Goal: Task Accomplishment & Management: Complete application form

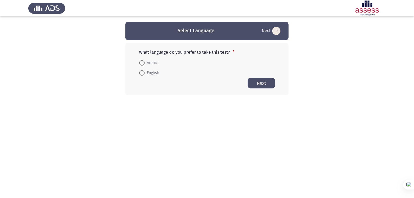
click at [146, 63] on span "Arabic" at bounding box center [151, 63] width 13 height 7
click at [145, 63] on input "Arabic" at bounding box center [141, 62] width 5 height 5
radio input "true"
click at [261, 83] on button "Next" at bounding box center [261, 83] width 27 height 11
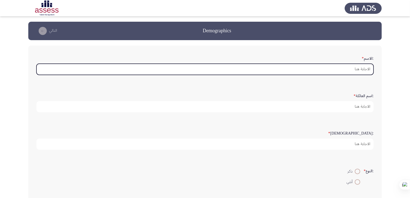
click at [330, 70] on input ":الاسم *" at bounding box center [204, 69] width 337 height 11
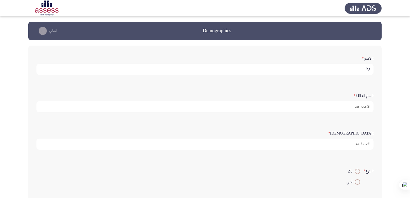
type input "h"
type input "السيد"
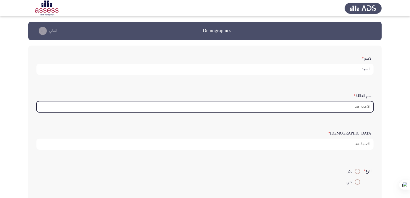
click at [369, 108] on input ":اسم العائلة *" at bounding box center [204, 106] width 337 height 11
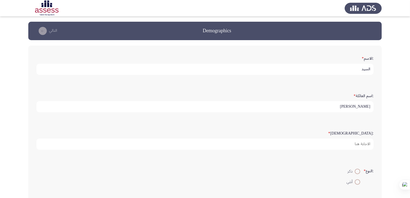
type input "[PERSON_NAME]"
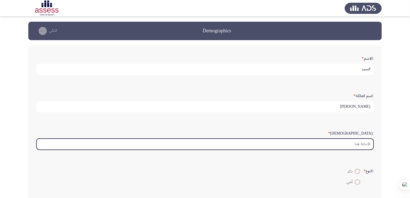
click at [365, 145] on input ":السن *" at bounding box center [204, 144] width 337 height 11
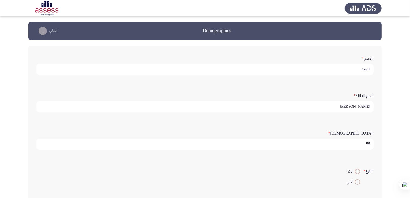
type input "55"
click at [354, 173] on span at bounding box center [356, 171] width 5 height 5
click at [354, 173] on input "ذكر" at bounding box center [356, 171] width 5 height 5
radio input "true"
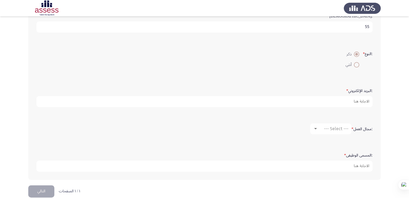
scroll to position [116, 0]
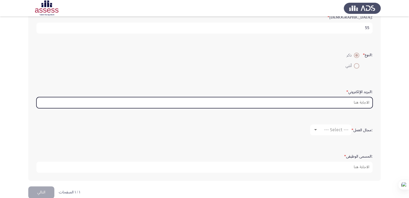
click at [358, 103] on input ":البريد الإلكتروني *" at bounding box center [204, 102] width 336 height 11
type input "ث"
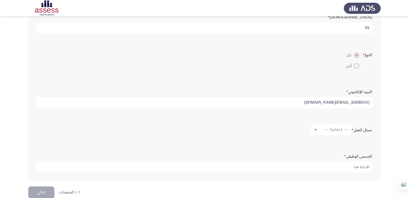
type input "[EMAIL_ADDRESS][DOMAIN_NAME]"
click at [342, 131] on span "--- Select ---" at bounding box center [336, 129] width 24 height 5
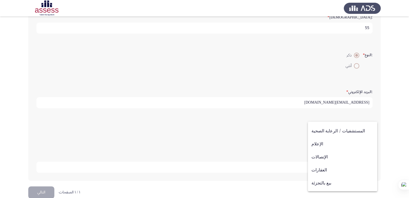
scroll to position [178, 0]
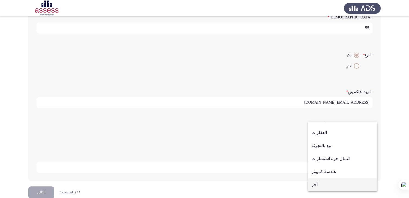
click at [332, 184] on span "آخر" at bounding box center [342, 185] width 62 height 13
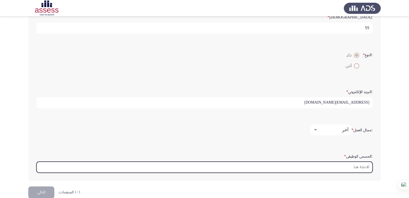
click at [339, 165] on input ":المسمى الوظيفى *" at bounding box center [204, 167] width 336 height 11
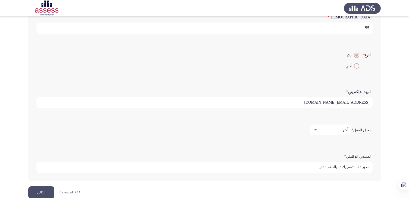
type input "مدير عام التسجيلات والدعم الفني"
click at [36, 193] on button "التالي" at bounding box center [41, 193] width 26 height 12
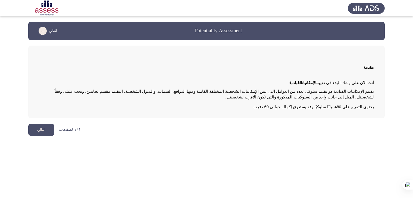
click at [31, 129] on button "التالي" at bounding box center [41, 130] width 26 height 12
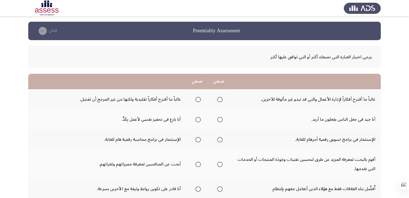
click at [222, 101] on span "Select an option" at bounding box center [219, 99] width 5 height 5
click at [222, 101] on input "Select an option" at bounding box center [219, 99] width 5 height 5
click at [195, 124] on th at bounding box center [197, 120] width 22 height 20
click at [198, 120] on span "Select an option" at bounding box center [197, 119] width 5 height 5
click at [198, 120] on input "Select an option" at bounding box center [197, 119] width 5 height 5
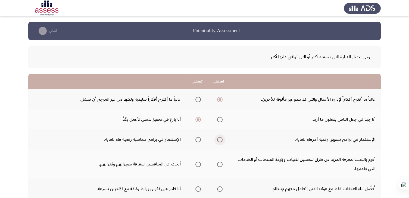
click at [220, 140] on span "Select an option" at bounding box center [219, 139] width 5 height 5
click at [220, 140] on input "Select an option" at bounding box center [219, 139] width 5 height 5
click at [219, 164] on span "Select an option" at bounding box center [219, 164] width 5 height 5
click at [219, 164] on input "Select an option" at bounding box center [219, 164] width 5 height 5
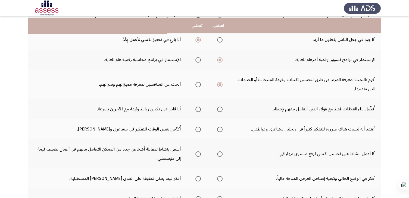
scroll to position [82, 0]
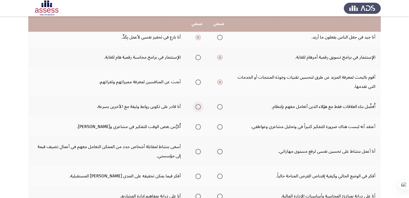
click at [198, 106] on span "Select an option" at bounding box center [197, 106] width 5 height 5
click at [198, 106] on input "Select an option" at bounding box center [197, 106] width 5 height 5
click at [220, 127] on span "Select an option" at bounding box center [219, 126] width 5 height 5
click at [220, 127] on input "Select an option" at bounding box center [219, 126] width 5 height 5
click at [197, 151] on span "Select an option" at bounding box center [197, 151] width 5 height 5
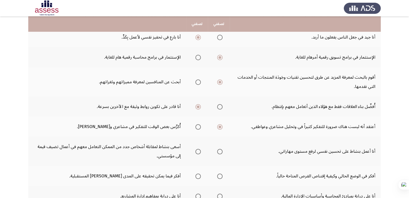
click at [197, 151] on input "Select an option" at bounding box center [197, 151] width 5 height 5
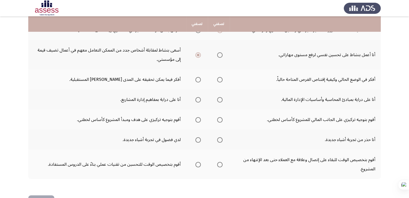
scroll to position [180, 0]
click at [197, 78] on span "Select an option" at bounding box center [197, 79] width 5 height 5
click at [197, 78] on input "Select an option" at bounding box center [197, 79] width 5 height 5
click at [198, 98] on span "Select an option" at bounding box center [197, 99] width 5 height 5
click at [198, 98] on input "Select an option" at bounding box center [197, 99] width 5 height 5
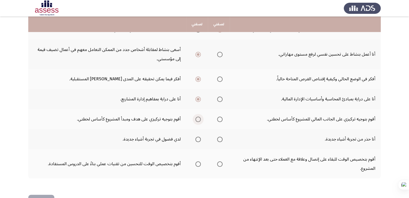
click at [198, 120] on span "Select an option" at bounding box center [198, 120] width 0 height 0
click at [198, 118] on input "Select an option" at bounding box center [197, 119] width 5 height 5
click at [198, 138] on span "Select an option" at bounding box center [197, 139] width 5 height 5
click at [198, 138] on input "Select an option" at bounding box center [197, 139] width 5 height 5
click at [196, 163] on span "Select an option" at bounding box center [197, 164] width 5 height 5
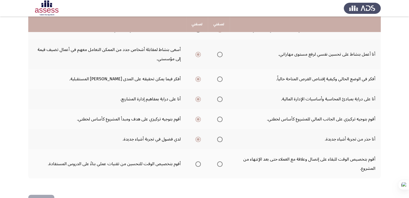
click at [196, 163] on input "Select an option" at bounding box center [197, 164] width 5 height 5
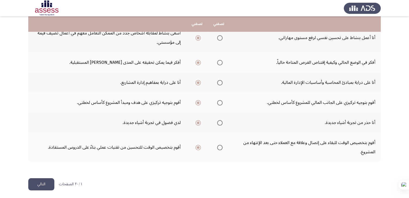
click at [43, 182] on button "التالي" at bounding box center [41, 185] width 26 height 12
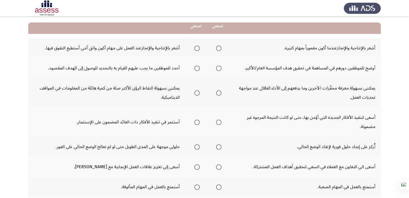
scroll to position [46, 0]
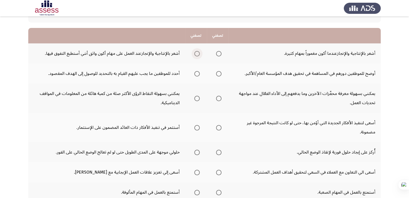
click at [200, 52] on span "Select an option" at bounding box center [196, 53] width 5 height 5
click at [200, 52] on input "Select an option" at bounding box center [196, 53] width 5 height 5
click at [220, 73] on span "Select an option" at bounding box center [218, 73] width 5 height 5
click at [220, 73] on input "Select an option" at bounding box center [218, 73] width 5 height 5
click at [220, 98] on span "Select an option" at bounding box center [218, 98] width 5 height 5
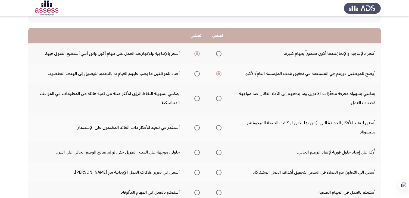
click at [220, 98] on input "Select an option" at bounding box center [218, 98] width 5 height 5
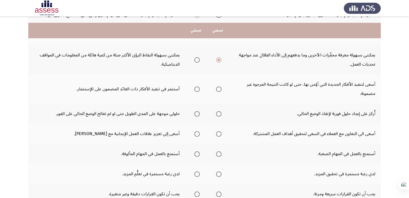
scroll to position [91, 0]
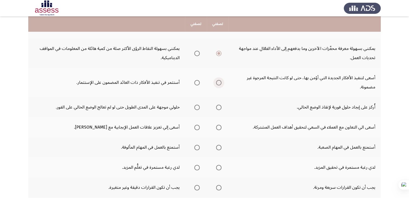
click at [218, 83] on span "Select an option" at bounding box center [218, 82] width 5 height 5
click at [218, 83] on input "Select an option" at bounding box center [218, 82] width 5 height 5
click at [199, 106] on span "Select an option" at bounding box center [196, 107] width 5 height 5
click at [199, 106] on input "Select an option" at bounding box center [196, 107] width 5 height 5
click at [220, 127] on span "Select an option" at bounding box center [218, 127] width 5 height 5
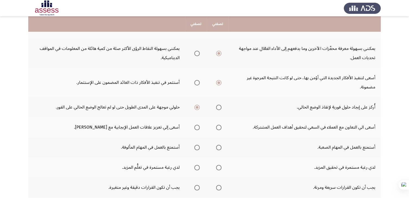
click at [220, 127] on input "Select an option" at bounding box center [218, 127] width 5 height 5
click at [218, 146] on span "Select an option" at bounding box center [218, 147] width 5 height 5
click at [218, 146] on input "Select an option" at bounding box center [218, 147] width 5 height 5
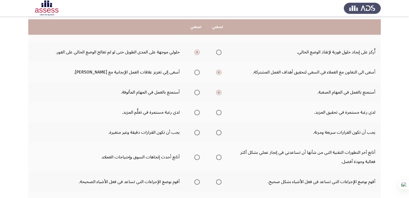
scroll to position [149, 0]
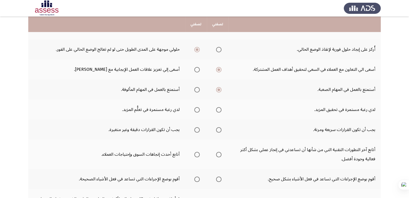
click at [217, 109] on span "Select an option" at bounding box center [218, 109] width 5 height 5
click at [217, 109] on input "Select an option" at bounding box center [218, 109] width 5 height 5
click at [218, 129] on span "Select an option" at bounding box center [218, 129] width 5 height 5
click at [218, 129] on input "Select an option" at bounding box center [218, 129] width 5 height 5
click at [198, 152] on span "Select an option" at bounding box center [196, 154] width 5 height 5
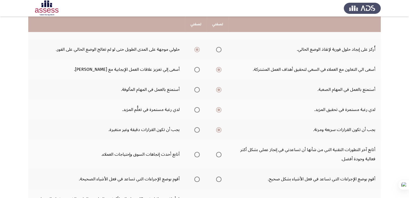
click at [198, 152] on input "Select an option" at bounding box center [196, 154] width 5 height 5
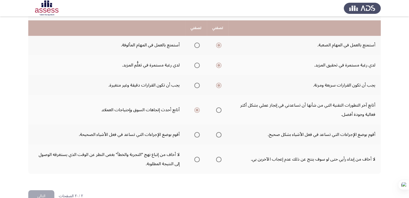
scroll to position [198, 0]
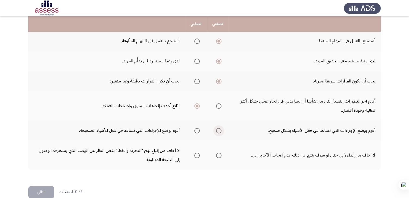
click at [219, 129] on span "Select an option" at bounding box center [218, 130] width 5 height 5
click at [219, 129] on input "Select an option" at bounding box center [218, 130] width 5 height 5
click at [219, 154] on span "Select an option" at bounding box center [218, 155] width 5 height 5
click at [219, 154] on input "Select an option" at bounding box center [218, 155] width 5 height 5
click at [48, 189] on button "التالي" at bounding box center [41, 192] width 26 height 12
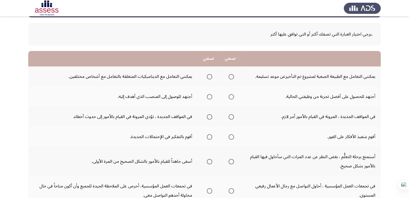
scroll to position [25, 0]
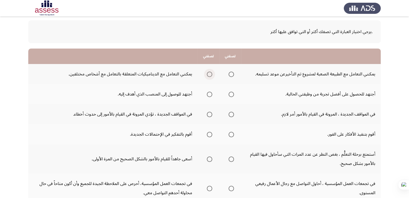
click at [209, 73] on span "Select an option" at bounding box center [209, 74] width 5 height 5
click at [209, 73] on input "Select an option" at bounding box center [209, 74] width 5 height 5
click at [230, 96] on span "Select an option" at bounding box center [231, 94] width 5 height 5
click at [230, 96] on input "Select an option" at bounding box center [231, 94] width 5 height 5
click at [231, 114] on span "Select an option" at bounding box center [231, 114] width 5 height 5
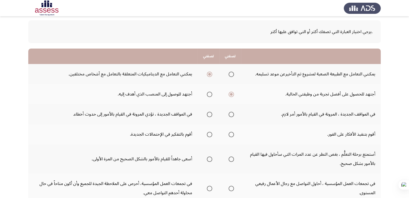
click at [231, 114] on input "Select an option" at bounding box center [231, 114] width 5 height 5
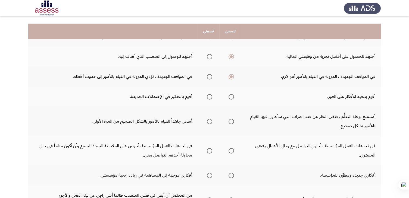
scroll to position [74, 0]
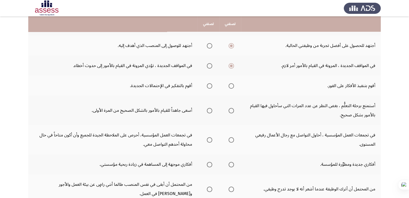
click at [209, 85] on span "Select an option" at bounding box center [209, 85] width 5 height 5
click at [209, 85] on input "Select an option" at bounding box center [209, 85] width 5 height 5
click at [233, 111] on span "Select an option" at bounding box center [231, 110] width 5 height 5
click at [233, 111] on input "Select an option" at bounding box center [231, 110] width 5 height 5
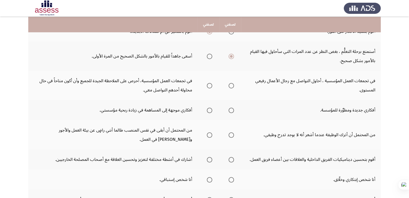
scroll to position [135, 0]
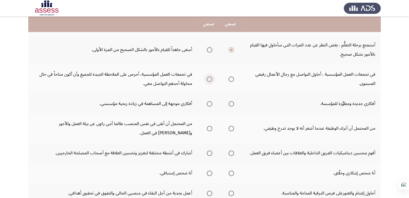
click at [210, 80] on span "Select an option" at bounding box center [209, 79] width 5 height 5
click at [210, 80] on input "Select an option" at bounding box center [209, 79] width 5 height 5
click at [231, 104] on span "Select an option" at bounding box center [231, 103] width 5 height 5
click at [231, 104] on input "Select an option" at bounding box center [231, 103] width 5 height 5
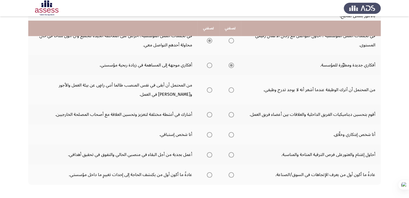
scroll to position [181, 0]
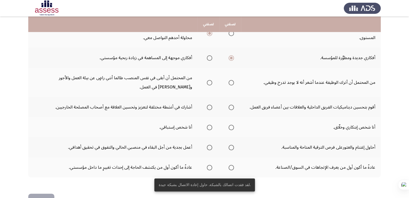
click at [231, 82] on span "Select an option" at bounding box center [231, 82] width 5 height 5
click at [231, 82] on input "Select an option" at bounding box center [231, 82] width 5 height 5
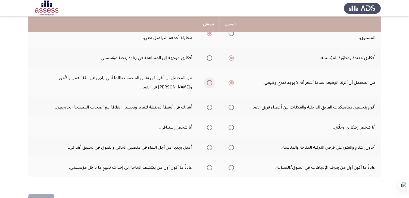
click at [210, 81] on span "Select an option" at bounding box center [209, 82] width 5 height 5
click at [210, 81] on input "Select an option" at bounding box center [209, 82] width 5 height 5
click at [231, 106] on span "Select an option" at bounding box center [231, 107] width 5 height 5
click at [231, 106] on input "Select an option" at bounding box center [231, 107] width 5 height 5
click at [232, 126] on span "Select an option" at bounding box center [231, 127] width 5 height 5
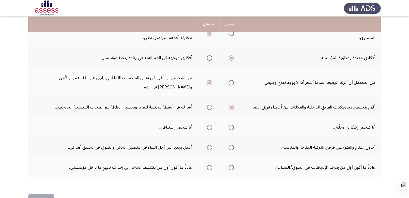
click at [232, 126] on input "Select an option" at bounding box center [231, 127] width 5 height 5
click at [209, 145] on span "Select an option" at bounding box center [209, 147] width 5 height 5
click at [209, 145] on input "Select an option" at bounding box center [209, 147] width 5 height 5
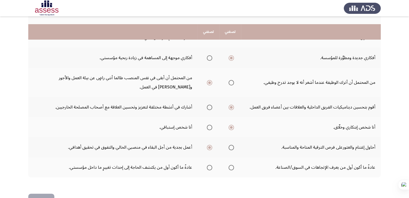
scroll to position [196, 0]
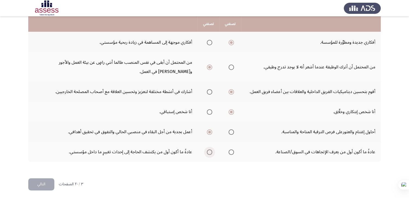
click at [211, 151] on span "Select an option" at bounding box center [209, 152] width 5 height 5
click at [211, 151] on input "Select an option" at bounding box center [209, 152] width 5 height 5
click at [211, 92] on span "Select an option" at bounding box center [209, 91] width 5 height 5
click at [211, 92] on input "Select an option" at bounding box center [209, 91] width 5 height 5
click at [231, 92] on span "Select an option" at bounding box center [231, 92] width 0 height 0
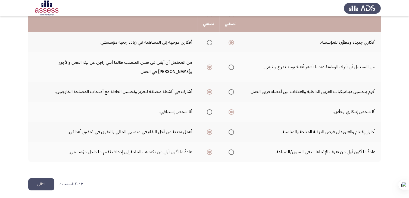
click at [231, 90] on input "Select an option" at bounding box center [231, 91] width 5 height 5
click at [211, 91] on span "Select an option" at bounding box center [209, 91] width 5 height 5
click at [211, 91] on input "Select an option" at bounding box center [209, 91] width 5 height 5
click at [43, 182] on button "التالي" at bounding box center [41, 185] width 26 height 12
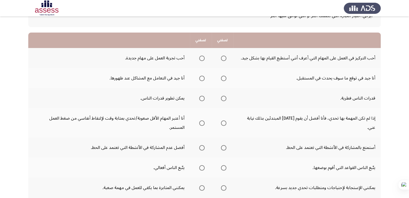
scroll to position [45, 0]
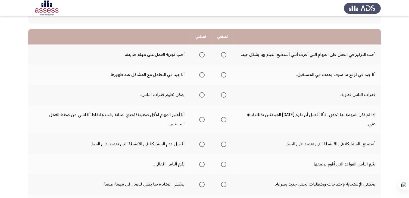
click at [203, 54] on span "Select an option" at bounding box center [201, 54] width 5 height 5
click at [203, 54] on input "Select an option" at bounding box center [201, 54] width 5 height 5
click at [205, 93] on span "Select an option" at bounding box center [201, 94] width 5 height 5
click at [205, 93] on input "Select an option" at bounding box center [201, 94] width 5 height 5
click at [224, 76] on span "Select an option" at bounding box center [223, 74] width 5 height 5
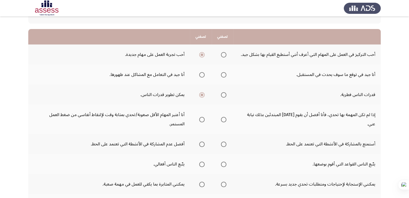
click at [224, 76] on input "Select an option" at bounding box center [223, 74] width 5 height 5
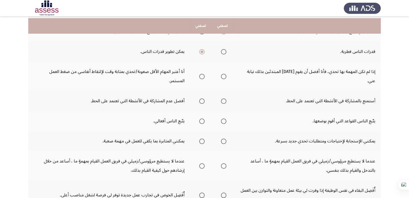
scroll to position [90, 0]
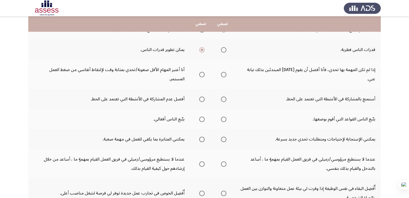
click at [223, 72] on span "Select an option" at bounding box center [223, 74] width 5 height 5
click at [223, 72] on input "Select an option" at bounding box center [223, 74] width 5 height 5
click at [203, 97] on span "Select an option" at bounding box center [201, 99] width 5 height 5
click at [203, 97] on input "Select an option" at bounding box center [201, 99] width 5 height 5
click at [203, 117] on span "Select an option" at bounding box center [201, 119] width 5 height 5
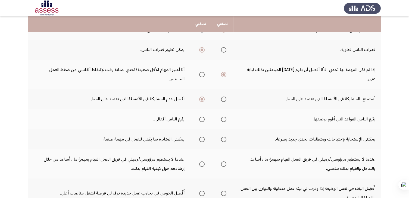
click at [203, 117] on input "Select an option" at bounding box center [201, 119] width 5 height 5
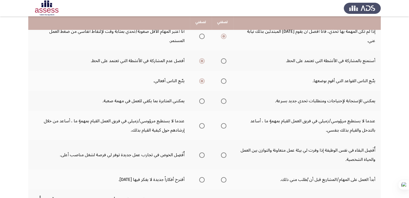
scroll to position [133, 0]
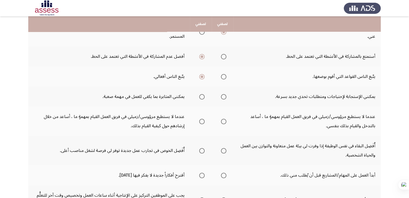
click at [203, 94] on span "Select an option" at bounding box center [201, 96] width 5 height 5
click at [203, 94] on input "Select an option" at bounding box center [201, 96] width 5 height 5
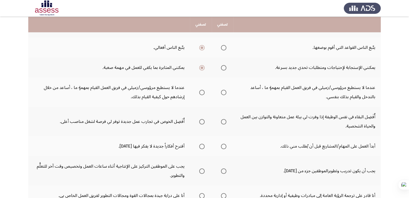
scroll to position [162, 0]
click at [200, 90] on span "Select an option" at bounding box center [201, 92] width 5 height 5
click at [200, 90] on input "Select an option" at bounding box center [201, 92] width 5 height 5
click at [224, 119] on span "Select an option" at bounding box center [223, 121] width 5 height 5
click at [224, 119] on input "Select an option" at bounding box center [223, 121] width 5 height 5
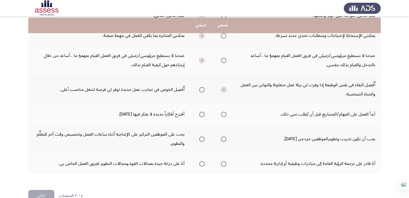
scroll to position [196, 0]
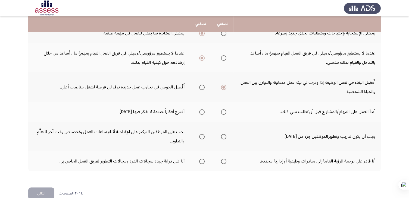
click at [224, 110] on span "Select an option" at bounding box center [223, 112] width 5 height 5
click at [224, 110] on input "Select an option" at bounding box center [223, 112] width 5 height 5
click at [223, 134] on span "Select an option" at bounding box center [223, 136] width 5 height 5
click at [223, 134] on input "Select an option" at bounding box center [223, 136] width 5 height 5
click at [201, 159] on span "Select an option" at bounding box center [201, 161] width 5 height 5
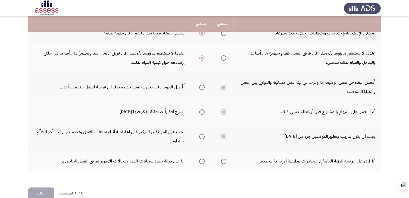
click at [201, 159] on input "Select an option" at bounding box center [201, 161] width 5 height 5
click at [43, 188] on button "التالي" at bounding box center [41, 194] width 26 height 12
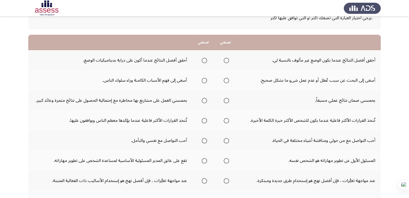
scroll to position [45, 0]
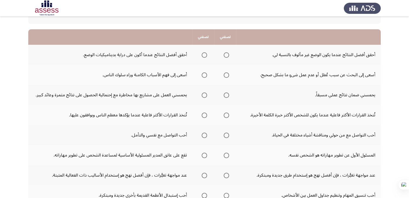
click at [205, 56] on span "Select an option" at bounding box center [204, 54] width 5 height 5
click at [205, 56] on input "Select an option" at bounding box center [204, 54] width 5 height 5
click at [205, 74] on span "Select an option" at bounding box center [204, 75] width 5 height 5
click at [205, 74] on input "Select an option" at bounding box center [204, 75] width 5 height 5
click at [204, 96] on span "Select an option" at bounding box center [204, 95] width 5 height 5
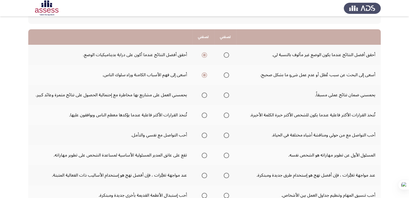
click at [204, 96] on input "Select an option" at bounding box center [204, 95] width 5 height 5
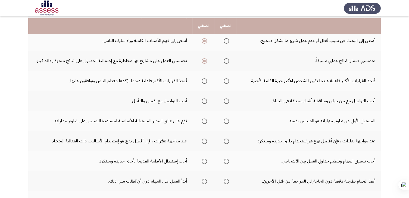
scroll to position [80, 0]
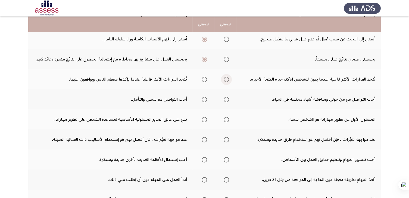
click at [225, 78] on span "Select an option" at bounding box center [226, 79] width 5 height 5
click at [225, 78] on input "Select an option" at bounding box center [226, 79] width 5 height 5
click at [226, 99] on span "Select an option" at bounding box center [226, 99] width 5 height 5
click at [226, 99] on input "Select an option" at bounding box center [226, 99] width 5 height 5
click at [227, 120] on span "Select an option" at bounding box center [226, 119] width 5 height 5
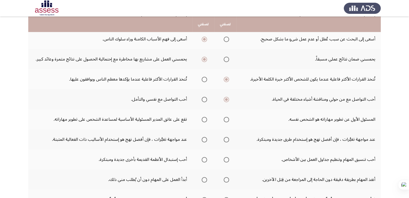
click at [227, 120] on input "Select an option" at bounding box center [226, 119] width 5 height 5
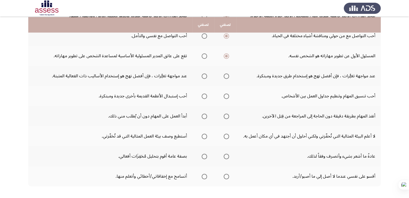
scroll to position [145, 0]
click at [226, 75] on span "Select an option" at bounding box center [226, 75] width 5 height 5
click at [226, 75] on input "Select an option" at bounding box center [226, 75] width 5 height 5
click at [205, 94] on span "Select an option" at bounding box center [204, 95] width 5 height 5
click at [205, 94] on input "Select an option" at bounding box center [204, 95] width 5 height 5
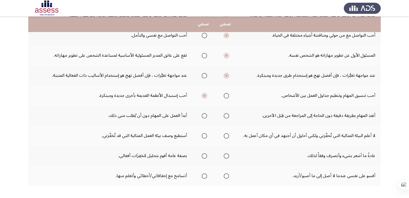
click at [203, 114] on span "Select an option" at bounding box center [204, 115] width 5 height 5
click at [203, 114] on input "Select an option" at bounding box center [204, 115] width 5 height 5
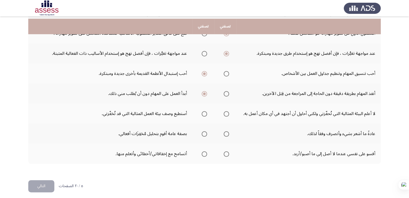
scroll to position [169, 0]
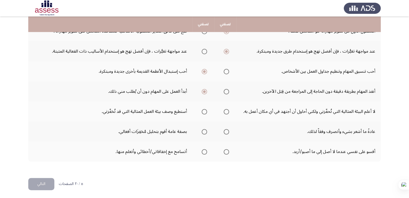
click at [226, 111] on span "Select an option" at bounding box center [226, 111] width 5 height 5
click at [226, 111] on input "Select an option" at bounding box center [226, 111] width 5 height 5
click at [225, 151] on span "Select an option" at bounding box center [226, 151] width 5 height 5
click at [225, 151] on input "Select an option" at bounding box center [226, 151] width 5 height 5
click at [204, 131] on span "Select an option" at bounding box center [204, 131] width 5 height 5
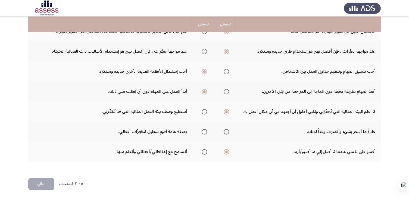
click at [204, 131] on input "Select an option" at bounding box center [204, 131] width 5 height 5
click at [43, 181] on button "التالي" at bounding box center [41, 184] width 26 height 12
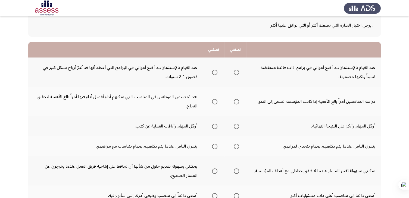
scroll to position [34, 0]
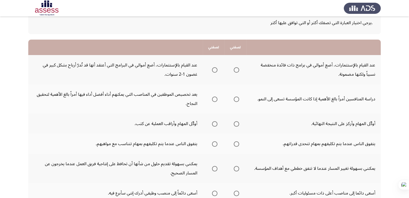
click at [215, 70] on span "Select an option" at bounding box center [214, 69] width 5 height 5
click at [215, 70] on input "Select an option" at bounding box center [214, 69] width 5 height 5
click at [238, 99] on span "Select an option" at bounding box center [236, 99] width 5 height 5
click at [238, 99] on input "Select an option" at bounding box center [236, 99] width 5 height 5
click at [215, 124] on span "Select an option" at bounding box center [214, 123] width 5 height 5
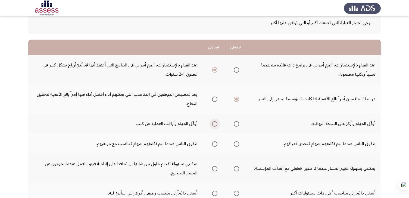
click at [215, 124] on input "Select an option" at bounding box center [214, 123] width 5 height 5
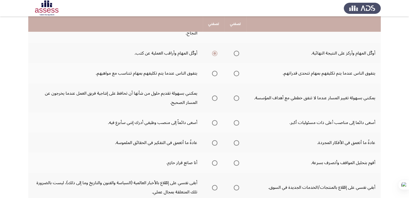
scroll to position [106, 0]
click at [215, 74] on span "Select an option" at bounding box center [214, 72] width 5 height 5
click at [215, 74] on input "Select an option" at bounding box center [214, 72] width 5 height 5
click at [238, 96] on span "Select an option" at bounding box center [236, 97] width 5 height 5
click at [238, 96] on input "Select an option" at bounding box center [236, 97] width 5 height 5
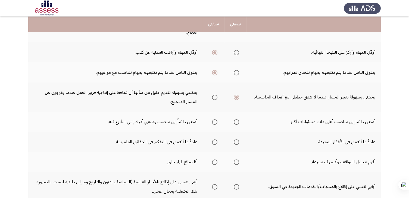
click at [214, 122] on span "Select an option" at bounding box center [214, 122] width 5 height 5
click at [214, 122] on input "Select an option" at bounding box center [214, 122] width 5 height 5
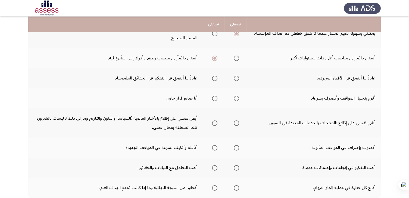
scroll to position [170, 0]
click at [215, 75] on span "Select an option" at bounding box center [214, 77] width 5 height 5
click at [215, 75] on input "Select an option" at bounding box center [214, 77] width 5 height 5
click at [239, 98] on span "Select an option" at bounding box center [236, 97] width 5 height 5
click at [239, 98] on input "Select an option" at bounding box center [236, 97] width 5 height 5
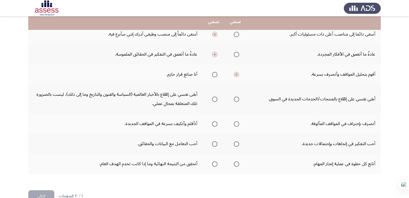
scroll to position [199, 0]
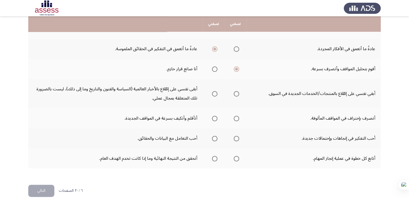
click at [216, 92] on span "Select an option" at bounding box center [214, 93] width 5 height 5
click at [216, 92] on input "Select an option" at bounding box center [214, 93] width 5 height 5
click at [216, 118] on span "Select an option" at bounding box center [214, 118] width 5 height 5
click at [216, 118] on input "Select an option" at bounding box center [214, 118] width 5 height 5
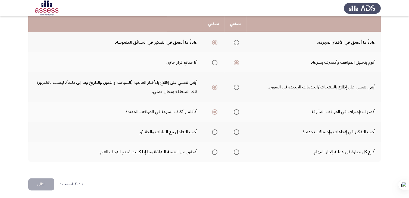
click at [217, 130] on span "Select an option" at bounding box center [214, 132] width 5 height 5
click at [217, 130] on input "Select an option" at bounding box center [214, 132] width 5 height 5
click at [236, 150] on span "Select an option" at bounding box center [236, 152] width 5 height 5
click at [236, 150] on input "Select an option" at bounding box center [236, 152] width 5 height 5
click at [41, 183] on button "التالي" at bounding box center [41, 185] width 26 height 12
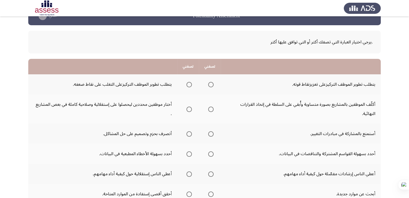
scroll to position [21, 0]
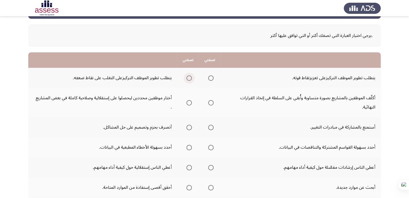
click at [189, 78] on span "Select an option" at bounding box center [188, 78] width 5 height 5
click at [189, 78] on input "Select an option" at bounding box center [188, 78] width 5 height 5
click at [190, 102] on span "Select an option" at bounding box center [188, 102] width 5 height 5
click at [190, 102] on input "Select an option" at bounding box center [188, 102] width 5 height 5
click at [190, 127] on span "Select an option" at bounding box center [188, 127] width 5 height 5
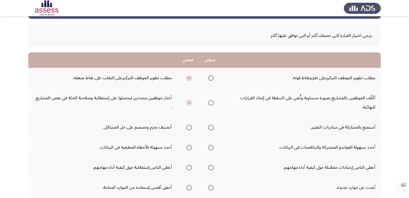
click at [190, 127] on input "Select an option" at bounding box center [188, 127] width 5 height 5
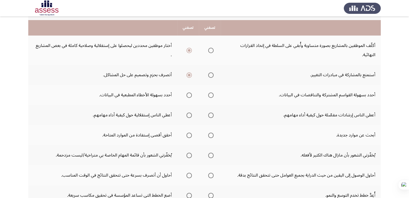
scroll to position [78, 0]
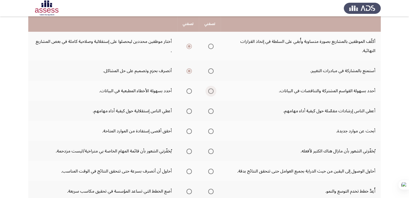
click at [213, 90] on span "Select an option" at bounding box center [210, 91] width 5 height 5
click at [213, 90] on input "Select an option" at bounding box center [210, 91] width 5 height 5
click at [191, 111] on span "Select an option" at bounding box center [188, 111] width 5 height 5
click at [191, 111] on input "Select an option" at bounding box center [188, 111] width 5 height 5
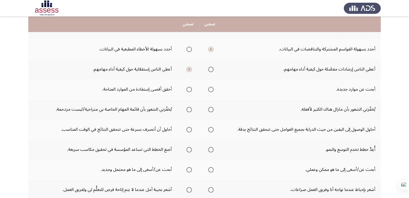
scroll to position [121, 0]
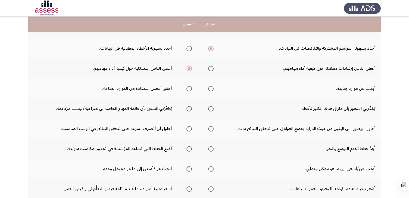
click at [189, 88] on span "Select an option" at bounding box center [188, 88] width 5 height 5
click at [189, 88] on input "Select an option" at bounding box center [188, 88] width 5 height 5
click at [211, 108] on span "Select an option" at bounding box center [210, 108] width 5 height 5
click at [211, 108] on input "Select an option" at bounding box center [210, 108] width 5 height 5
click at [211, 127] on span "Select an option" at bounding box center [210, 128] width 5 height 5
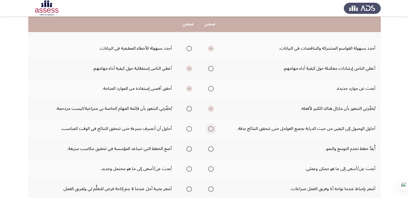
click at [211, 127] on input "Select an option" at bounding box center [210, 128] width 5 height 5
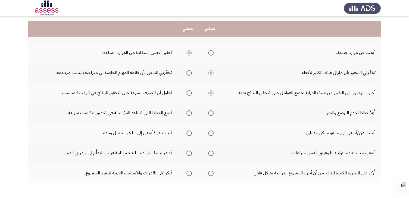
scroll to position [162, 0]
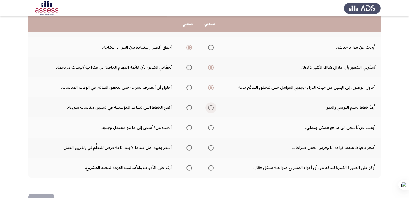
click at [212, 107] on span "Select an option" at bounding box center [210, 107] width 5 height 5
click at [212, 107] on input "Select an option" at bounding box center [210, 107] width 5 height 5
click at [190, 128] on span "Select an option" at bounding box center [188, 127] width 5 height 5
click at [190, 128] on input "Select an option" at bounding box center [188, 127] width 5 height 5
click at [189, 146] on span "Select an option" at bounding box center [188, 147] width 5 height 5
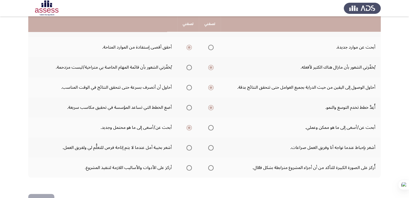
click at [189, 146] on input "Select an option" at bounding box center [188, 147] width 5 height 5
click at [212, 168] on span "Select an option" at bounding box center [210, 167] width 5 height 5
click at [212, 168] on input "Select an option" at bounding box center [210, 167] width 5 height 5
click at [42, 196] on button "التالي" at bounding box center [41, 200] width 26 height 12
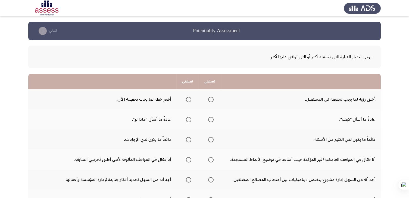
click at [211, 99] on span "Select an option" at bounding box center [210, 99] width 5 height 5
click at [211, 99] on input "Select an option" at bounding box center [210, 99] width 5 height 5
click at [189, 118] on span "Select an option" at bounding box center [188, 119] width 5 height 5
click at [189, 118] on input "Select an option" at bounding box center [188, 119] width 5 height 5
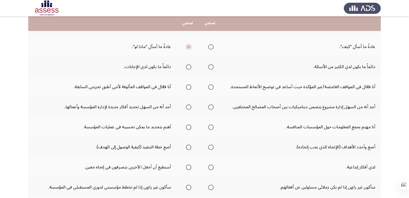
scroll to position [73, 0]
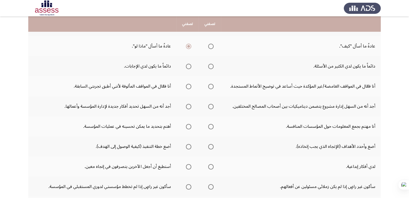
click at [211, 66] on span "Select an option" at bounding box center [210, 66] width 5 height 5
click at [211, 66] on input "Select an option" at bounding box center [210, 66] width 5 height 5
click at [188, 67] on span "Select an option" at bounding box center [188, 66] width 5 height 5
click at [188, 67] on input "Select an option" at bounding box center [188, 66] width 5 height 5
click at [210, 86] on span "Select an option" at bounding box center [210, 86] width 5 height 5
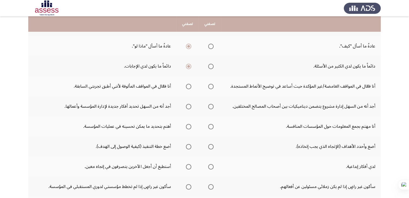
click at [210, 86] on input "Select an option" at bounding box center [210, 86] width 5 height 5
click at [187, 107] on span "Select an option" at bounding box center [188, 106] width 5 height 5
click at [187, 107] on input "Select an option" at bounding box center [188, 106] width 5 height 5
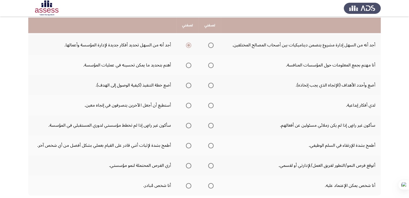
scroll to position [136, 0]
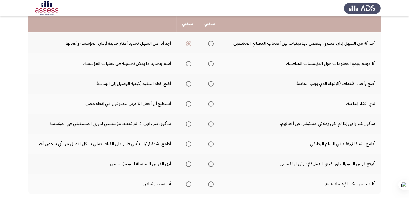
click at [213, 63] on span "Select an option" at bounding box center [210, 63] width 5 height 5
click at [213, 63] on input "Select an option" at bounding box center [210, 63] width 5 height 5
click at [210, 83] on span "Select an option" at bounding box center [210, 83] width 5 height 5
click at [210, 83] on input "Select an option" at bounding box center [210, 83] width 5 height 5
click at [210, 103] on span "Select an option" at bounding box center [210, 103] width 5 height 5
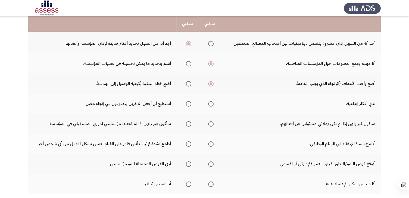
click at [210, 103] on input "Select an option" at bounding box center [210, 103] width 5 height 5
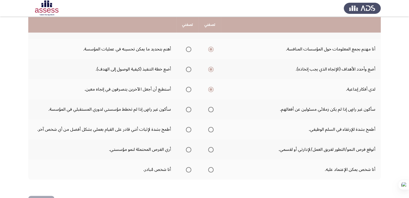
scroll to position [153, 0]
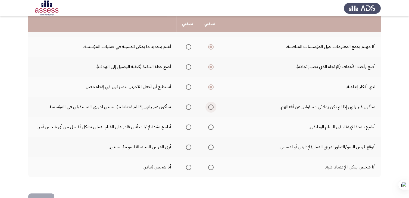
click at [210, 107] on span "Select an option" at bounding box center [210, 107] width 5 height 5
click at [210, 107] on input "Select an option" at bounding box center [210, 107] width 5 height 5
click at [189, 127] on span "Select an option" at bounding box center [188, 127] width 5 height 5
click at [189, 127] on input "Select an option" at bounding box center [188, 127] width 5 height 5
click at [188, 146] on span "Select an option" at bounding box center [188, 147] width 5 height 5
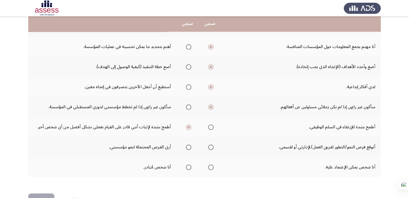
click at [188, 146] on input "Select an option" at bounding box center [188, 147] width 5 height 5
click at [211, 165] on span "Select an option" at bounding box center [210, 167] width 5 height 5
click at [211, 165] on input "Select an option" at bounding box center [210, 167] width 5 height 5
click at [43, 196] on button "التالي" at bounding box center [41, 200] width 26 height 12
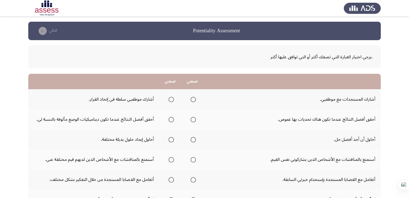
click at [172, 99] on span "Select an option" at bounding box center [170, 99] width 5 height 5
click at [172, 99] on input "Select an option" at bounding box center [170, 99] width 5 height 5
click at [194, 119] on span "Select an option" at bounding box center [192, 119] width 5 height 5
click at [194, 119] on input "Select an option" at bounding box center [192, 119] width 5 height 5
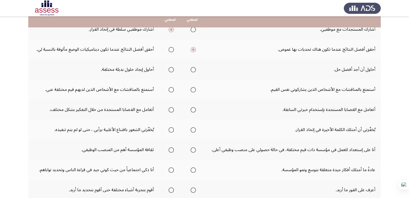
scroll to position [72, 0]
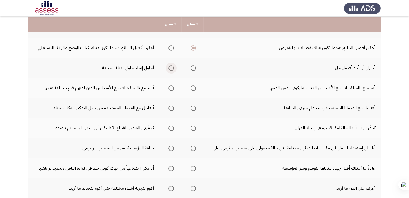
click at [172, 67] on span "Select an option" at bounding box center [170, 67] width 5 height 5
click at [172, 67] on input "Select an option" at bounding box center [170, 67] width 5 height 5
click at [173, 88] on span "Select an option" at bounding box center [170, 88] width 5 height 5
click at [173, 88] on input "Select an option" at bounding box center [170, 88] width 5 height 5
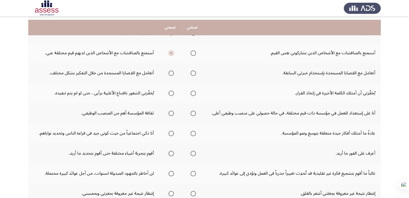
scroll to position [110, 0]
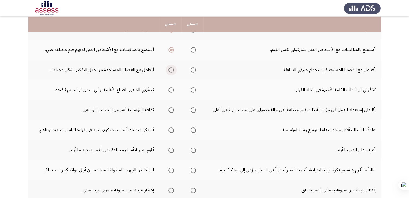
click at [171, 69] on span "Select an option" at bounding box center [170, 69] width 5 height 5
click at [171, 69] on input "Select an option" at bounding box center [170, 69] width 5 height 5
click at [173, 90] on span "Select an option" at bounding box center [170, 90] width 5 height 5
click at [173, 90] on input "Select an option" at bounding box center [170, 90] width 5 height 5
click at [172, 109] on span "Select an option" at bounding box center [170, 110] width 5 height 5
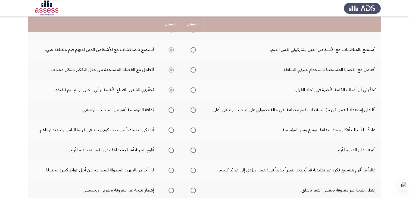
click at [172, 109] on input "Select an option" at bounding box center [170, 110] width 5 height 5
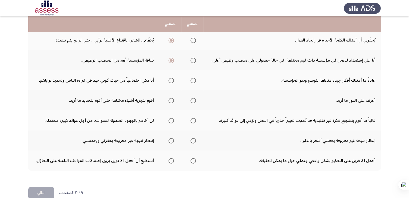
scroll to position [163, 0]
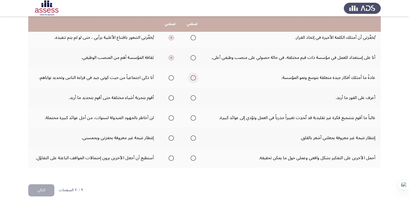
click at [193, 75] on span "Select an option" at bounding box center [192, 77] width 5 height 5
click at [193, 75] on input "Select an option" at bounding box center [192, 77] width 5 height 5
click at [193, 96] on span "Select an option" at bounding box center [192, 97] width 5 height 5
click at [193, 96] on input "Select an option" at bounding box center [192, 97] width 5 height 5
click at [195, 117] on span "Select an option" at bounding box center [192, 117] width 5 height 5
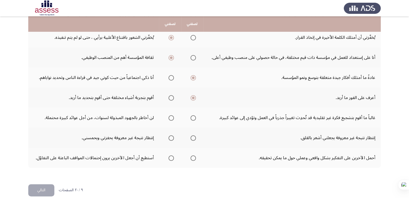
click at [195, 117] on input "Select an option" at bounding box center [192, 117] width 5 height 5
click at [172, 136] on span "Select an option" at bounding box center [170, 138] width 5 height 5
click at [172, 136] on input "Select an option" at bounding box center [170, 138] width 5 height 5
click at [171, 157] on span "Select an option" at bounding box center [170, 158] width 5 height 5
click at [171, 157] on input "Select an option" at bounding box center [170, 158] width 5 height 5
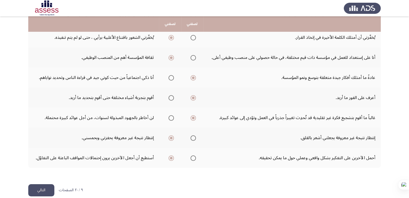
click at [38, 188] on button "التالي" at bounding box center [41, 191] width 26 height 12
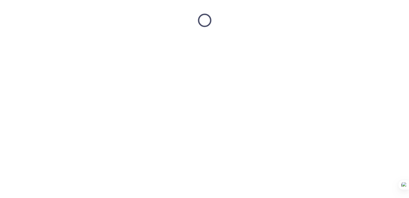
scroll to position [0, 0]
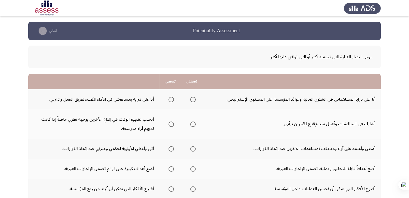
click at [172, 99] on span "Select an option" at bounding box center [170, 99] width 5 height 5
click at [172, 99] on input "Select an option" at bounding box center [170, 99] width 5 height 5
click at [195, 125] on span "Select an option" at bounding box center [192, 124] width 5 height 5
click at [195, 125] on input "Select an option" at bounding box center [192, 124] width 5 height 5
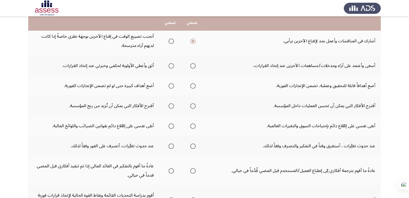
scroll to position [85, 0]
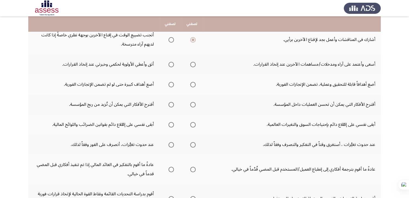
click at [193, 64] on span "Select an option" at bounding box center [192, 64] width 5 height 5
click at [193, 64] on input "Select an option" at bounding box center [192, 64] width 5 height 5
click at [192, 84] on span "Select an option" at bounding box center [192, 84] width 5 height 5
click at [192, 84] on input "Select an option" at bounding box center [192, 84] width 5 height 5
click at [192, 104] on span "Select an option" at bounding box center [192, 104] width 5 height 5
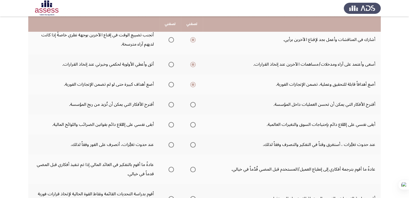
click at [192, 104] on input "Select an option" at bounding box center [192, 104] width 5 height 5
click at [192, 126] on span "Select an option" at bounding box center [192, 124] width 5 height 5
click at [192, 126] on input "Select an option" at bounding box center [192, 124] width 5 height 5
click at [170, 145] on span "Select an option" at bounding box center [170, 144] width 5 height 5
click at [170, 145] on input "Select an option" at bounding box center [170, 144] width 5 height 5
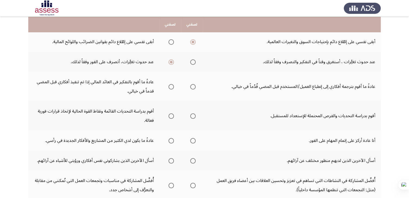
scroll to position [168, 0]
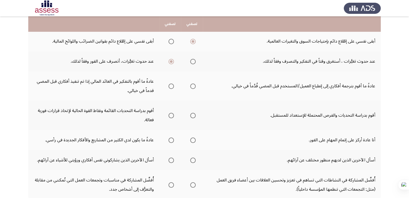
click at [193, 85] on span "Select an option" at bounding box center [192, 86] width 5 height 5
click at [193, 85] on input "Select an option" at bounding box center [192, 86] width 5 height 5
click at [192, 114] on span "Select an option" at bounding box center [192, 115] width 5 height 5
click at [192, 114] on input "Select an option" at bounding box center [192, 115] width 5 height 5
click at [171, 140] on span "Select an option" at bounding box center [170, 140] width 5 height 5
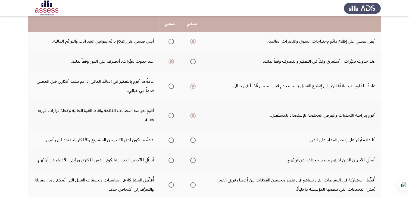
click at [171, 140] on input "Select an option" at bounding box center [170, 140] width 5 height 5
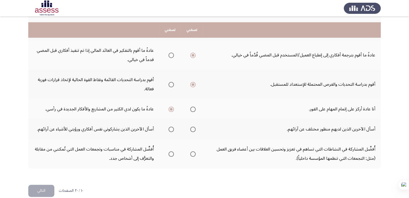
scroll to position [205, 0]
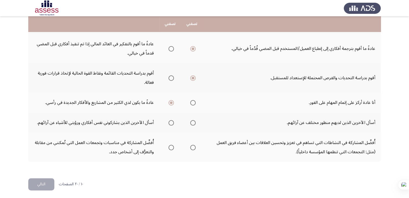
click at [191, 122] on span "Select an option" at bounding box center [192, 122] width 5 height 5
click at [191, 122] on input "Select an option" at bounding box center [192, 122] width 5 height 5
click at [170, 148] on span "Select an option" at bounding box center [170, 147] width 5 height 5
click at [170, 148] on input "Select an option" at bounding box center [170, 147] width 5 height 5
click at [39, 185] on button "التالي" at bounding box center [41, 185] width 26 height 12
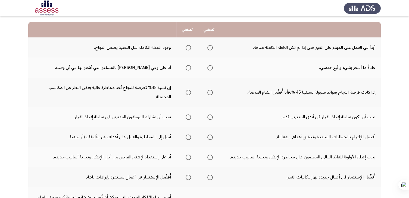
scroll to position [51, 0]
click at [189, 47] on span "Select an option" at bounding box center [188, 48] width 5 height 5
click at [189, 47] on input "Select an option" at bounding box center [188, 48] width 5 height 5
click at [190, 68] on span "Select an option" at bounding box center [188, 68] width 5 height 5
click at [190, 68] on input "Select an option" at bounding box center [188, 68] width 5 height 5
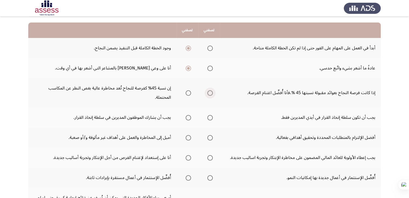
click at [211, 93] on span "Select an option" at bounding box center [209, 92] width 5 height 5
click at [211, 93] on input "Select an option" at bounding box center [209, 92] width 5 height 5
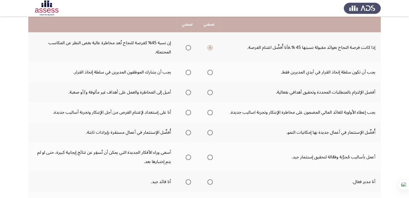
scroll to position [97, 0]
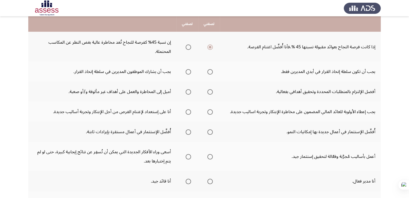
click at [190, 71] on span "Select an option" at bounding box center [188, 71] width 5 height 5
click at [190, 71] on input "Select an option" at bounding box center [188, 71] width 5 height 5
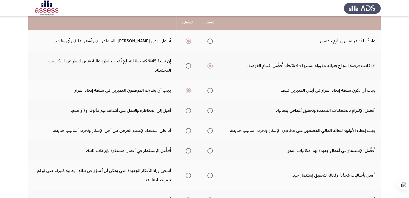
scroll to position [76, 0]
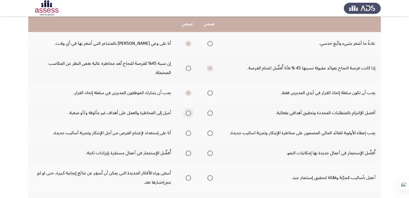
click at [189, 113] on span "Select an option" at bounding box center [188, 113] width 5 height 5
click at [189, 113] on input "Select an option" at bounding box center [188, 113] width 5 height 5
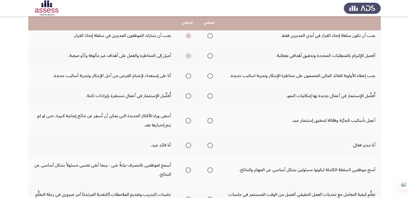
scroll to position [137, 0]
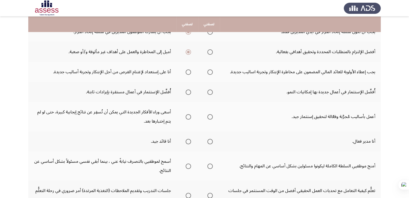
click at [188, 73] on span "Select an option" at bounding box center [188, 72] width 5 height 5
click at [188, 73] on input "Select an option" at bounding box center [188, 72] width 5 height 5
click at [209, 90] on span "Select an option" at bounding box center [209, 92] width 5 height 5
click at [209, 90] on input "Select an option" at bounding box center [209, 92] width 5 height 5
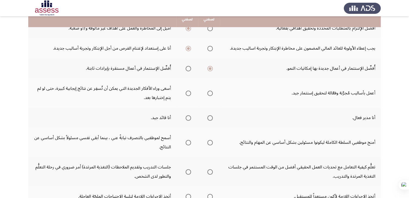
scroll to position [162, 0]
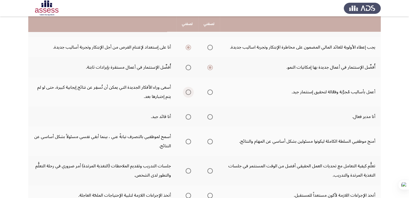
click at [190, 93] on span "Select an option" at bounding box center [188, 92] width 5 height 5
click at [190, 93] on input "Select an option" at bounding box center [188, 92] width 5 height 5
click at [186, 117] on span "Select an option" at bounding box center [188, 116] width 5 height 5
click at [186, 117] on input "Select an option" at bounding box center [188, 116] width 5 height 5
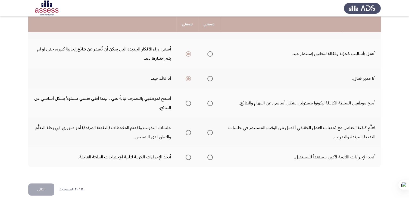
scroll to position [205, 0]
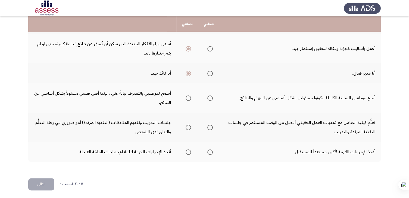
click at [189, 97] on span "Select an option" at bounding box center [188, 98] width 5 height 5
click at [189, 97] on input "Select an option" at bounding box center [188, 98] width 5 height 5
click at [189, 126] on span "Select an option" at bounding box center [188, 127] width 5 height 5
click at [189, 126] on input "Select an option" at bounding box center [188, 127] width 5 height 5
click at [211, 151] on span "Select an option" at bounding box center [209, 152] width 5 height 5
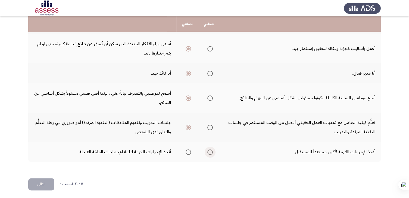
click at [211, 151] on input "Select an option" at bounding box center [209, 152] width 5 height 5
click at [39, 180] on button "التالي" at bounding box center [41, 185] width 26 height 12
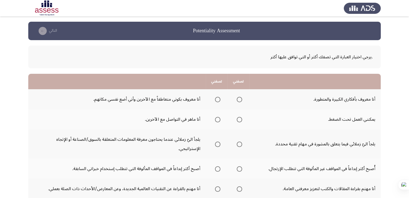
click at [241, 98] on span "Select an option" at bounding box center [239, 99] width 5 height 5
click at [241, 98] on input "Select an option" at bounding box center [239, 99] width 5 height 5
click at [215, 120] on span "Select an option" at bounding box center [217, 119] width 5 height 5
click at [215, 120] on input "Select an option" at bounding box center [217, 119] width 5 height 5
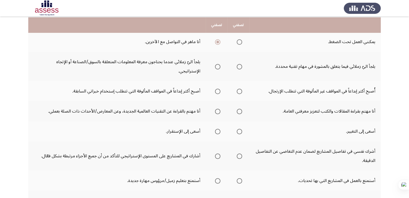
scroll to position [79, 0]
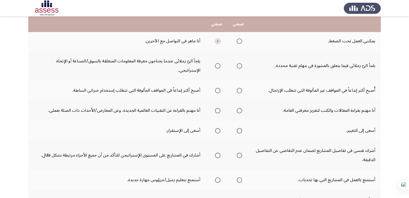
click at [220, 63] on span "Select an option" at bounding box center [217, 65] width 5 height 5
click at [220, 63] on input "Select an option" at bounding box center [217, 65] width 5 height 5
click at [240, 88] on span "Select an option" at bounding box center [239, 90] width 5 height 5
click at [240, 88] on input "Select an option" at bounding box center [239, 90] width 5 height 5
click at [240, 108] on span "Select an option" at bounding box center [239, 110] width 5 height 5
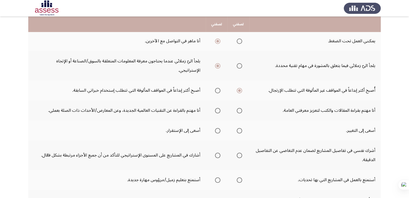
click at [240, 108] on input "Select an option" at bounding box center [239, 110] width 5 height 5
click at [240, 128] on span "Select an option" at bounding box center [239, 130] width 5 height 5
click at [240, 128] on input "Select an option" at bounding box center [239, 130] width 5 height 5
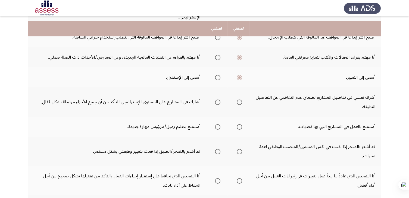
scroll to position [136, 0]
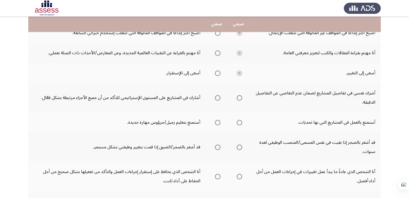
click at [218, 95] on span "Select an option" at bounding box center [217, 97] width 5 height 5
click at [218, 95] on input "Select an option" at bounding box center [217, 97] width 5 height 5
click at [218, 120] on span "Select an option" at bounding box center [217, 122] width 5 height 5
click at [218, 120] on input "Select an option" at bounding box center [217, 122] width 5 height 5
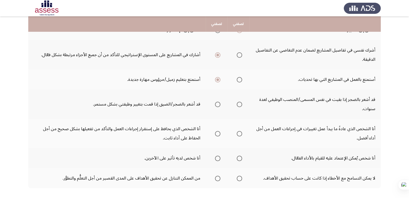
scroll to position [185, 0]
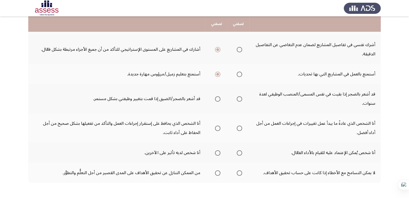
click at [240, 96] on span "Select an option" at bounding box center [239, 98] width 5 height 5
click at [240, 96] on input "Select an option" at bounding box center [239, 98] width 5 height 5
click at [240, 126] on span "Select an option" at bounding box center [239, 128] width 5 height 5
click at [240, 126] on input "Select an option" at bounding box center [239, 128] width 5 height 5
click at [218, 151] on span "Select an option" at bounding box center [217, 153] width 5 height 5
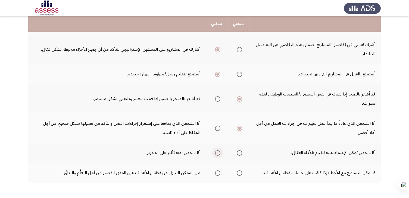
click at [218, 151] on input "Select an option" at bounding box center [217, 153] width 5 height 5
click at [241, 171] on span "Select an option" at bounding box center [239, 173] width 5 height 5
click at [241, 171] on input "Select an option" at bounding box center [239, 173] width 5 height 5
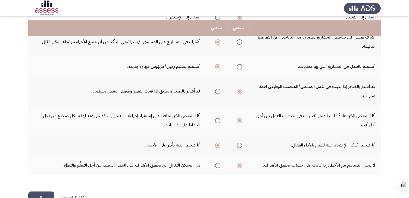
scroll to position [196, 0]
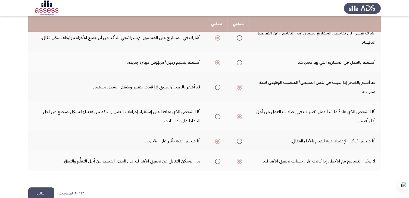
click at [43, 188] on button "التالي" at bounding box center [41, 194] width 26 height 12
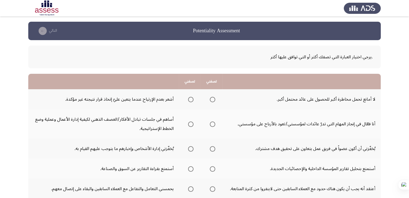
click at [212, 100] on span "Select an option" at bounding box center [212, 99] width 5 height 5
click at [212, 100] on input "Select an option" at bounding box center [212, 99] width 5 height 5
click at [192, 123] on span "Select an option" at bounding box center [190, 124] width 5 height 5
click at [192, 123] on input "Select an option" at bounding box center [190, 124] width 5 height 5
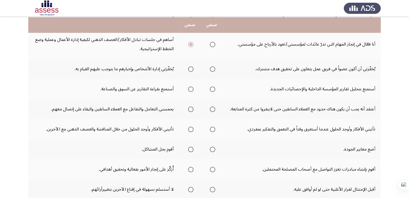
scroll to position [81, 0]
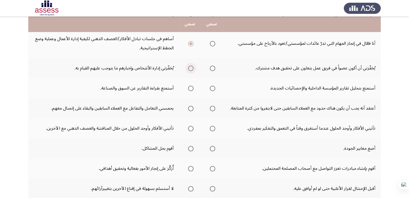
click at [190, 69] on span "Select an option" at bounding box center [190, 68] width 5 height 5
click at [190, 69] on input "Select an option" at bounding box center [190, 68] width 5 height 5
click at [190, 87] on span "Select an option" at bounding box center [190, 88] width 5 height 5
click at [190, 87] on input "Select an option" at bounding box center [190, 88] width 5 height 5
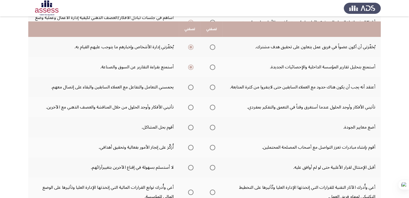
scroll to position [107, 0]
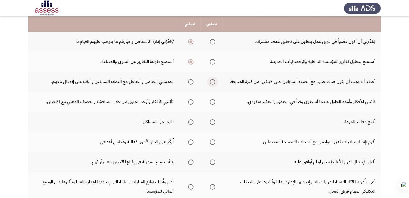
click at [212, 82] on span "Select an option" at bounding box center [212, 81] width 5 height 5
click at [212, 82] on input "Select an option" at bounding box center [212, 81] width 5 height 5
click at [190, 101] on span "Select an option" at bounding box center [190, 101] width 5 height 5
click at [190, 101] on input "Select an option" at bounding box center [190, 101] width 5 height 5
click at [190, 120] on span "Select an option" at bounding box center [190, 122] width 5 height 5
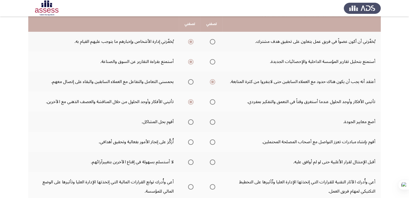
click at [190, 120] on input "Select an option" at bounding box center [190, 122] width 5 height 5
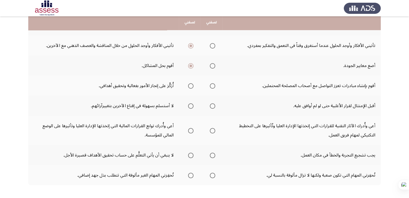
scroll to position [170, 0]
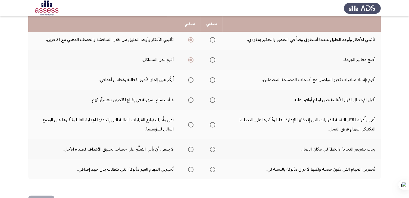
click at [213, 79] on span "Select an option" at bounding box center [212, 79] width 5 height 5
click at [213, 79] on input "Select an option" at bounding box center [212, 79] width 5 height 5
click at [212, 101] on span "Select an option" at bounding box center [212, 100] width 5 height 5
click at [212, 101] on input "Select an option" at bounding box center [212, 100] width 5 height 5
click at [192, 99] on span "Select an option" at bounding box center [190, 100] width 5 height 5
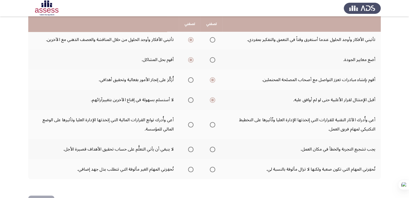
click at [192, 99] on input "Select an option" at bounding box center [190, 100] width 5 height 5
click at [213, 124] on span "Select an option" at bounding box center [212, 124] width 5 height 5
click at [213, 124] on input "Select an option" at bounding box center [212, 124] width 5 height 5
click at [213, 148] on span "Select an option" at bounding box center [212, 149] width 5 height 5
click at [213, 148] on input "Select an option" at bounding box center [212, 149] width 5 height 5
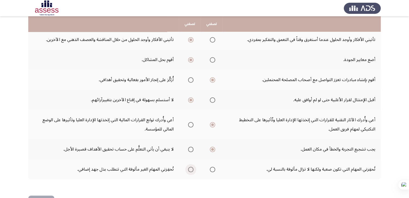
click at [192, 168] on span "Select an option" at bounding box center [190, 169] width 5 height 5
click at [192, 168] on input "Select an option" at bounding box center [190, 169] width 5 height 5
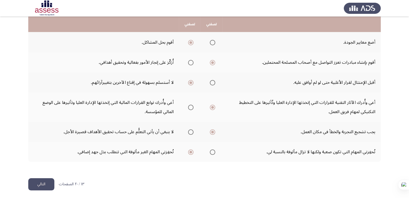
click at [40, 184] on button "التالي" at bounding box center [41, 185] width 26 height 12
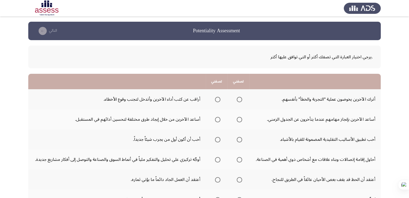
click at [216, 99] on span "Select an option" at bounding box center [217, 99] width 5 height 5
click at [216, 99] on input "Select an option" at bounding box center [217, 99] width 5 height 5
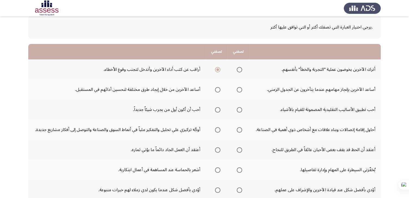
scroll to position [35, 0]
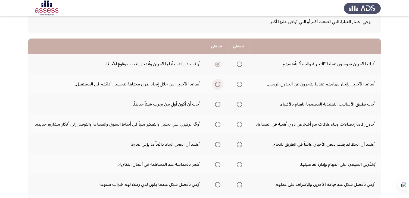
click at [216, 83] on span "Select an option" at bounding box center [217, 84] width 5 height 5
click at [216, 83] on input "Select an option" at bounding box center [217, 84] width 5 height 5
click at [218, 104] on span "Select an option" at bounding box center [217, 104] width 5 height 5
click at [218, 104] on input "Select an option" at bounding box center [217, 104] width 5 height 5
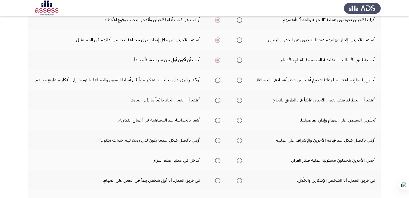
scroll to position [90, 0]
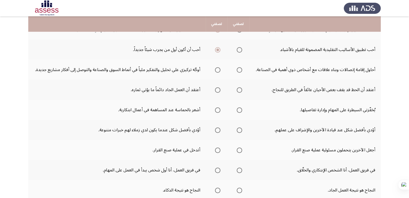
click at [240, 50] on span "Select an option" at bounding box center [239, 49] width 5 height 5
click at [240, 50] on input "Select an option" at bounding box center [239, 49] width 5 height 5
click at [218, 69] on span "Select an option" at bounding box center [217, 69] width 5 height 5
click at [218, 69] on input "Select an option" at bounding box center [217, 69] width 5 height 5
click at [218, 90] on span "Select an option" at bounding box center [217, 90] width 5 height 5
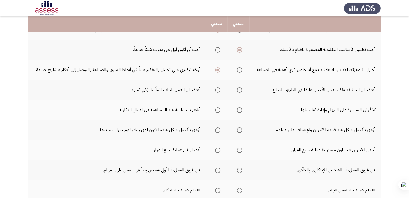
click at [218, 90] on input "Select an option" at bounding box center [217, 90] width 5 height 5
click at [219, 110] on span "Select an option" at bounding box center [217, 110] width 5 height 5
click at [219, 110] on input "Select an option" at bounding box center [217, 110] width 5 height 5
click at [216, 131] on span "Select an option" at bounding box center [217, 130] width 5 height 5
click at [216, 131] on input "Select an option" at bounding box center [217, 130] width 5 height 5
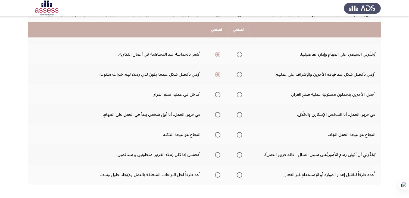
scroll to position [151, 0]
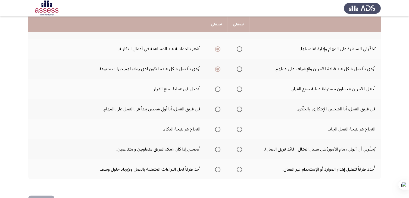
click at [238, 88] on span "Select an option" at bounding box center [239, 89] width 5 height 5
click at [238, 88] on input "Select an option" at bounding box center [239, 89] width 5 height 5
click at [241, 108] on span "Select an option" at bounding box center [239, 109] width 5 height 5
click at [241, 108] on input "Select an option" at bounding box center [239, 109] width 5 height 5
click at [239, 129] on span "Select an option" at bounding box center [239, 129] width 5 height 5
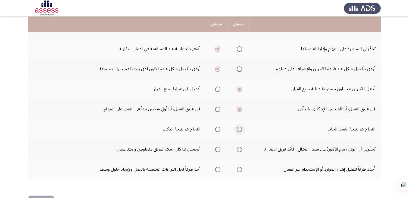
click at [239, 129] on input "Select an option" at bounding box center [239, 129] width 5 height 5
click at [217, 148] on span "Select an option" at bounding box center [217, 149] width 5 height 5
click at [217, 148] on input "Select an option" at bounding box center [217, 149] width 5 height 5
click at [217, 170] on span "Select an option" at bounding box center [217, 169] width 5 height 5
click at [217, 170] on input "Select an option" at bounding box center [217, 169] width 5 height 5
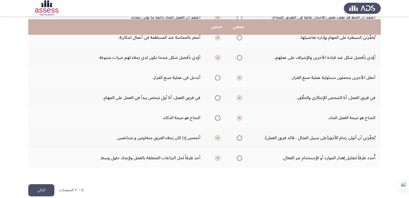
scroll to position [169, 0]
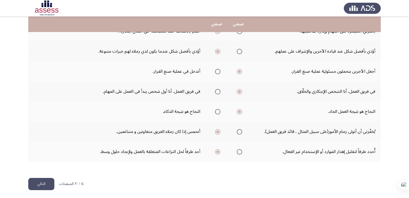
click at [42, 181] on button "التالي" at bounding box center [41, 184] width 26 height 12
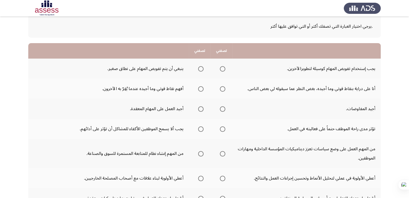
scroll to position [32, 0]
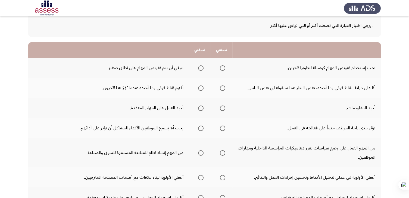
click at [224, 68] on span "Select an option" at bounding box center [222, 67] width 5 height 5
click at [224, 68] on input "Select an option" at bounding box center [222, 67] width 5 height 5
click at [221, 88] on span "Select an option" at bounding box center [222, 88] width 5 height 5
click at [221, 88] on input "Select an option" at bounding box center [222, 88] width 5 height 5
click at [224, 109] on span "Select an option" at bounding box center [222, 108] width 5 height 5
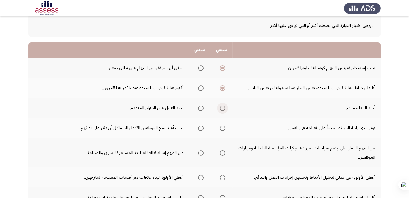
click at [224, 109] on input "Select an option" at bounding box center [222, 108] width 5 height 5
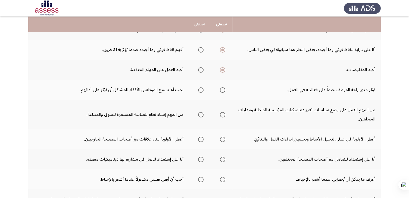
scroll to position [99, 0]
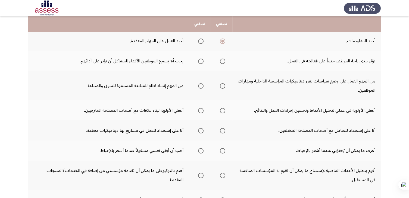
click at [201, 62] on span "Select an option" at bounding box center [200, 61] width 5 height 5
click at [201, 62] on input "Select an option" at bounding box center [200, 61] width 5 height 5
click at [201, 86] on span "Select an option" at bounding box center [200, 85] width 5 height 5
click at [201, 86] on input "Select an option" at bounding box center [200, 85] width 5 height 5
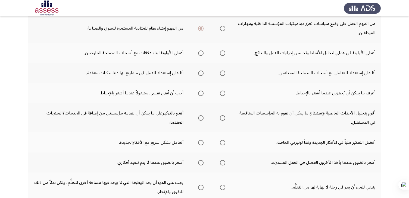
scroll to position [109, 0]
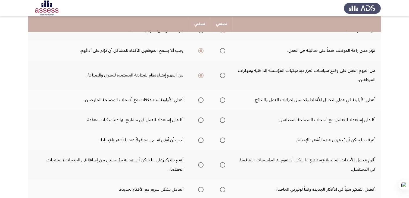
click at [222, 74] on span "Select an option" at bounding box center [222, 75] width 5 height 5
click at [222, 74] on input "Select an option" at bounding box center [222, 75] width 5 height 5
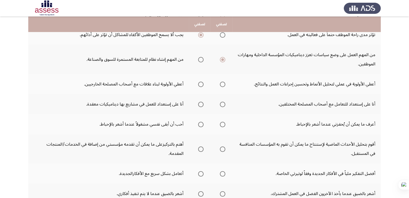
scroll to position [130, 0]
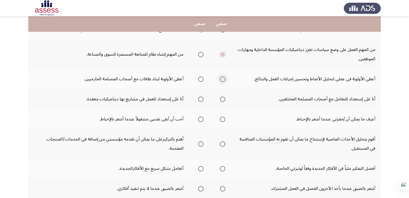
click at [222, 78] on span "Select an option" at bounding box center [222, 79] width 5 height 5
click at [222, 78] on input "Select an option" at bounding box center [222, 79] width 5 height 5
click at [223, 98] on span "Select an option" at bounding box center [222, 99] width 5 height 5
click at [223, 98] on input "Select an option" at bounding box center [222, 99] width 5 height 5
click at [221, 119] on span "Select an option" at bounding box center [222, 119] width 5 height 5
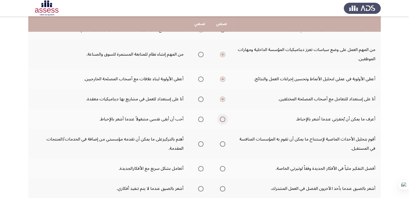
click at [221, 119] on input "Select an option" at bounding box center [222, 119] width 5 height 5
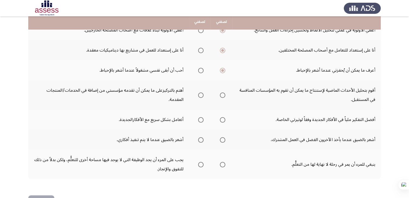
scroll to position [183, 0]
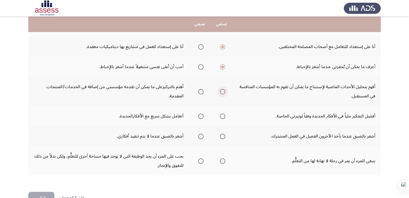
click at [223, 92] on span "Select an option" at bounding box center [222, 91] width 5 height 5
click at [223, 92] on input "Select an option" at bounding box center [222, 91] width 5 height 5
click at [201, 115] on span "Select an option" at bounding box center [200, 116] width 5 height 5
click at [201, 115] on input "Select an option" at bounding box center [200, 116] width 5 height 5
click at [202, 136] on span "Select an option" at bounding box center [200, 136] width 5 height 5
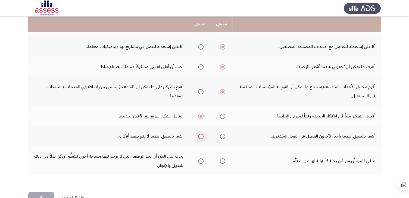
click at [202, 136] on input "Select an option" at bounding box center [200, 136] width 5 height 5
click at [221, 160] on span "Select an option" at bounding box center [222, 161] width 5 height 5
click at [221, 160] on input "Select an option" at bounding box center [222, 161] width 5 height 5
click at [38, 194] on button "التالي" at bounding box center [41, 198] width 26 height 12
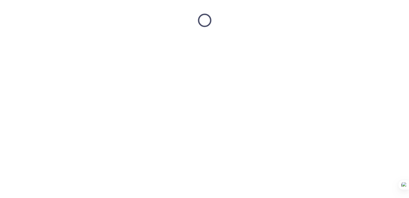
scroll to position [0, 0]
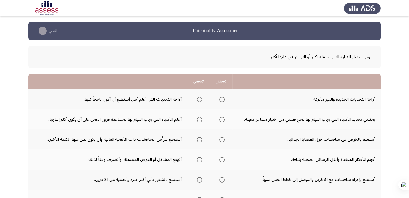
click at [222, 99] on span "Select an option" at bounding box center [221, 99] width 5 height 5
click at [222, 99] on input "Select an option" at bounding box center [221, 99] width 5 height 5
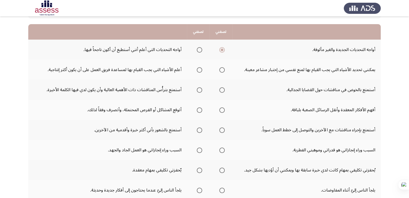
scroll to position [55, 0]
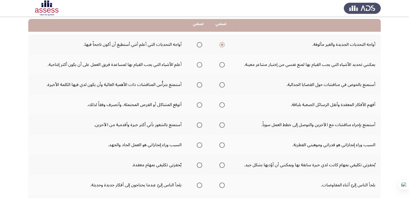
click at [198, 65] on span "Select an option" at bounding box center [199, 64] width 5 height 5
click at [198, 65] on input "Select an option" at bounding box center [199, 64] width 5 height 5
click at [220, 85] on span "Select an option" at bounding box center [221, 84] width 5 height 5
click at [220, 85] on input "Select an option" at bounding box center [221, 84] width 5 height 5
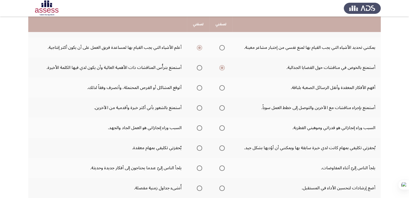
scroll to position [62, 0]
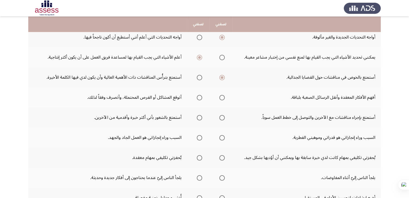
click at [198, 79] on span "Select an option" at bounding box center [199, 77] width 5 height 5
click at [198, 79] on input "Select an option" at bounding box center [199, 77] width 5 height 5
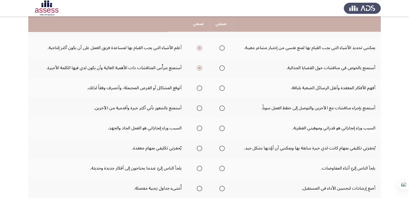
scroll to position [77, 0]
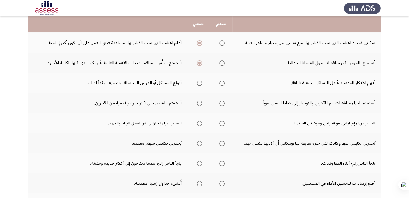
click at [221, 83] on span "Select an option" at bounding box center [221, 83] width 5 height 5
click at [221, 83] on input "Select an option" at bounding box center [221, 83] width 5 height 5
click at [198, 83] on span "Select an option" at bounding box center [199, 83] width 5 height 5
click at [198, 83] on input "Select an option" at bounding box center [199, 83] width 5 height 5
click at [222, 104] on span "Select an option" at bounding box center [221, 103] width 5 height 5
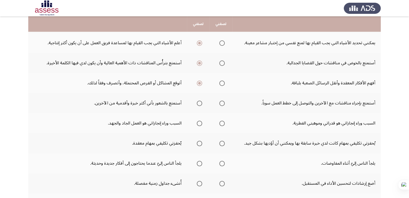
click at [222, 104] on input "Select an option" at bounding box center [221, 103] width 5 height 5
click at [199, 123] on span "Select an option" at bounding box center [199, 123] width 5 height 5
click at [199, 123] on input "Select an option" at bounding box center [199, 123] width 5 height 5
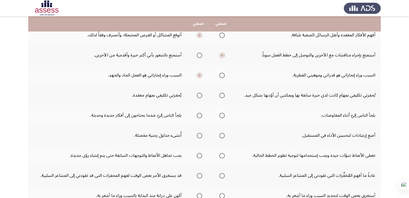
scroll to position [125, 0]
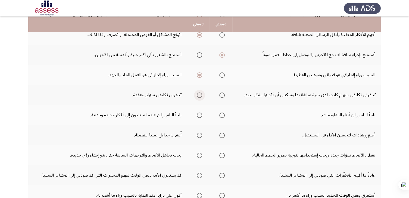
click at [198, 93] on span "Select an option" at bounding box center [199, 95] width 5 height 5
click at [198, 93] on input "Select an option" at bounding box center [199, 95] width 5 height 5
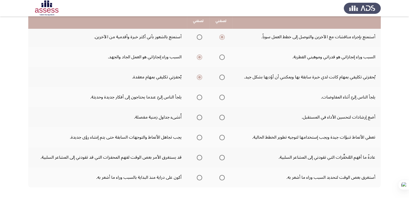
scroll to position [145, 0]
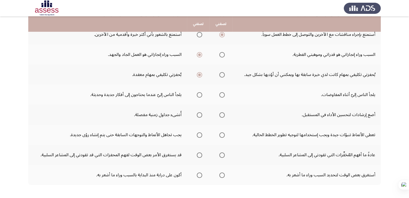
click at [199, 94] on span "Select an option" at bounding box center [199, 94] width 5 height 5
click at [199, 94] on input "Select an option" at bounding box center [199, 94] width 5 height 5
click at [199, 115] on span "Select an option" at bounding box center [199, 115] width 5 height 5
click at [199, 115] on input "Select an option" at bounding box center [199, 115] width 5 height 5
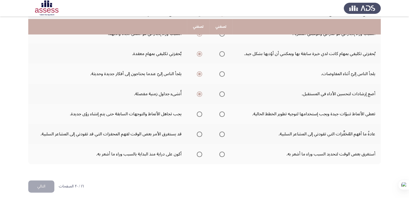
scroll to position [169, 0]
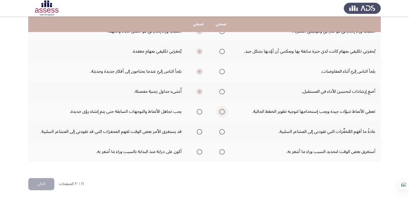
click at [220, 110] on span "Select an option" at bounding box center [221, 111] width 5 height 5
click at [220, 110] on input "Select an option" at bounding box center [221, 111] width 5 height 5
click at [221, 131] on span "Select an option" at bounding box center [221, 131] width 5 height 5
click at [221, 131] on input "Select an option" at bounding box center [221, 131] width 5 height 5
click at [197, 149] on span "Select an option" at bounding box center [199, 151] width 5 height 5
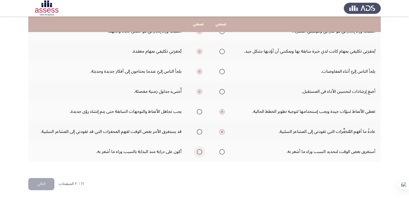
click at [197, 149] on input "Select an option" at bounding box center [199, 151] width 5 height 5
click at [34, 181] on button "التالي" at bounding box center [41, 184] width 26 height 12
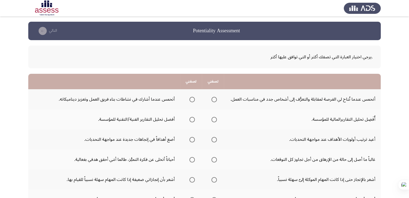
click at [214, 100] on span "Select an option" at bounding box center [213, 99] width 5 height 5
click at [214, 100] on input "Select an option" at bounding box center [213, 99] width 5 height 5
click at [194, 120] on span "Select an option" at bounding box center [191, 119] width 5 height 5
click at [194, 120] on input "Select an option" at bounding box center [191, 119] width 5 height 5
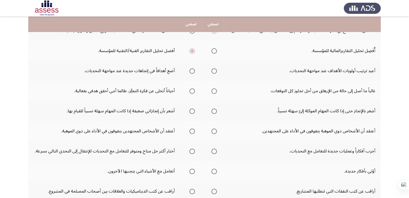
scroll to position [70, 0]
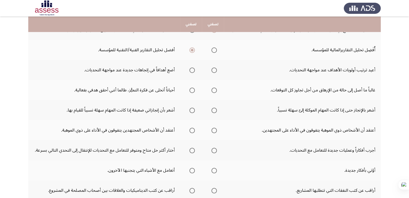
click at [214, 70] on span "Select an option" at bounding box center [213, 70] width 5 height 5
click at [214, 70] on input "Select an option" at bounding box center [213, 70] width 5 height 5
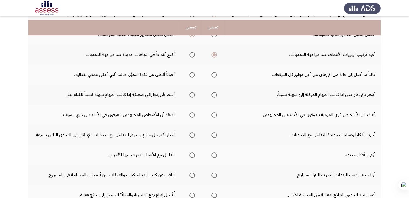
scroll to position [89, 0]
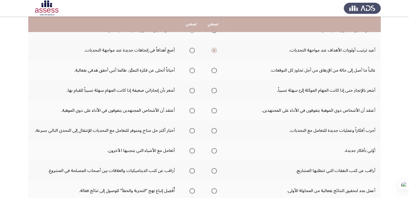
click at [193, 69] on span "Select an option" at bounding box center [191, 70] width 5 height 5
click at [193, 69] on input "Select an option" at bounding box center [191, 70] width 5 height 5
click at [191, 90] on span "Select an option" at bounding box center [191, 90] width 5 height 5
click at [191, 90] on input "Select an option" at bounding box center [191, 90] width 5 height 5
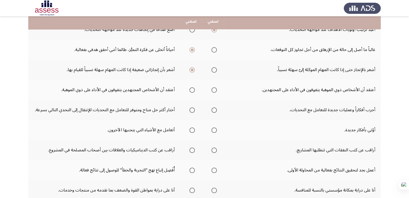
scroll to position [114, 0]
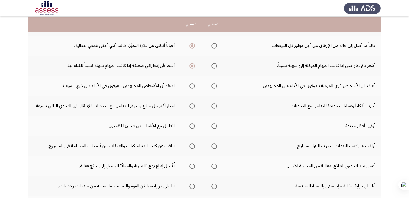
click at [193, 85] on span "Select an option" at bounding box center [191, 85] width 5 height 5
click at [193, 85] on input "Select an option" at bounding box center [191, 85] width 5 height 5
click at [193, 105] on span "Select an option" at bounding box center [191, 106] width 5 height 5
click at [193, 105] on input "Select an option" at bounding box center [191, 106] width 5 height 5
click at [213, 126] on span "Select an option" at bounding box center [213, 126] width 5 height 5
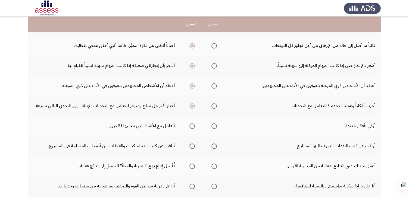
click at [213, 126] on input "Select an option" at bounding box center [213, 126] width 5 height 5
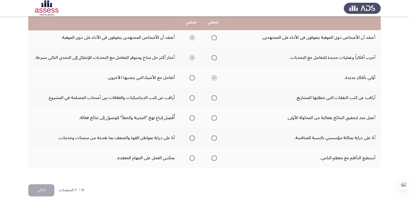
scroll to position [164, 0]
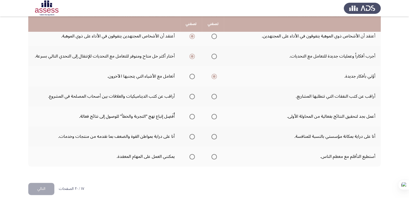
click at [192, 95] on span "Select an option" at bounding box center [191, 96] width 5 height 5
click at [192, 95] on input "Select an option" at bounding box center [191, 96] width 5 height 5
click at [215, 116] on span "Select an option" at bounding box center [213, 116] width 5 height 5
click at [215, 116] on input "Select an option" at bounding box center [213, 116] width 5 height 5
click at [191, 136] on span "Select an option" at bounding box center [191, 136] width 5 height 5
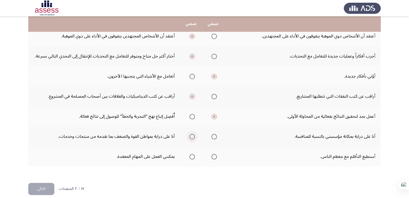
click at [191, 136] on input "Select an option" at bounding box center [191, 136] width 5 height 5
click at [214, 157] on span "Select an option" at bounding box center [213, 156] width 5 height 5
click at [214, 157] on input "Select an option" at bounding box center [213, 156] width 5 height 5
click at [39, 186] on button "التالي" at bounding box center [41, 189] width 26 height 12
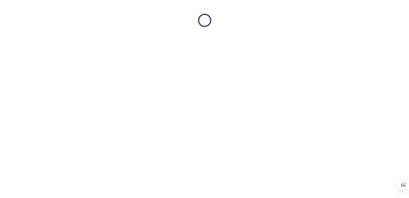
scroll to position [0, 0]
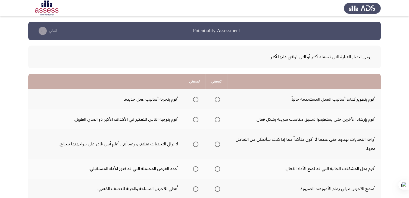
click at [218, 98] on span "Select an option" at bounding box center [217, 99] width 5 height 5
click at [218, 98] on input "Select an option" at bounding box center [217, 99] width 5 height 5
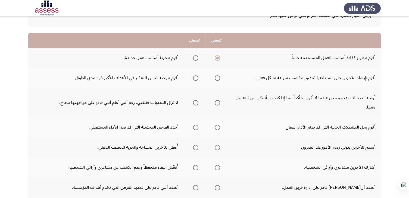
scroll to position [59, 0]
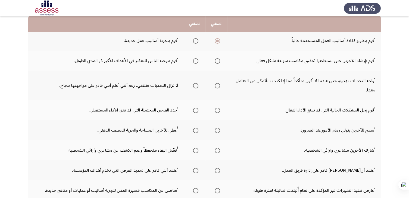
click at [216, 60] on span "Select an option" at bounding box center [217, 60] width 5 height 5
click at [216, 60] on input "Select an option" at bounding box center [217, 60] width 5 height 5
click at [217, 85] on span "Select an option" at bounding box center [217, 85] width 5 height 5
click at [217, 85] on input "Select an option" at bounding box center [217, 85] width 5 height 5
click at [218, 110] on span "Select an option" at bounding box center [217, 110] width 5 height 5
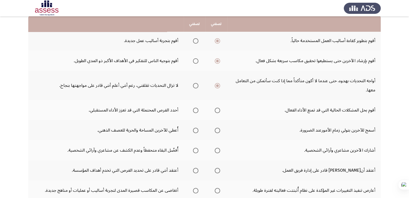
click at [218, 110] on input "Select an option" at bounding box center [217, 110] width 5 height 5
click at [217, 130] on span "Select an option" at bounding box center [217, 130] width 5 height 5
click at [217, 130] on input "Select an option" at bounding box center [217, 130] width 5 height 5
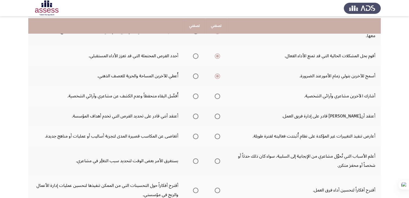
scroll to position [118, 0]
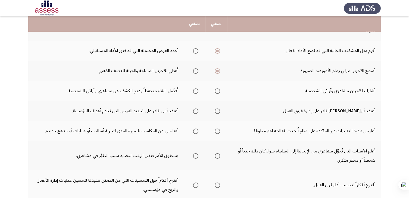
click at [195, 90] on span "Select an option" at bounding box center [195, 91] width 5 height 5
click at [195, 90] on input "Select an option" at bounding box center [195, 91] width 5 height 5
click at [196, 111] on span "Select an option" at bounding box center [195, 111] width 5 height 5
click at [196, 111] on input "Select an option" at bounding box center [195, 111] width 5 height 5
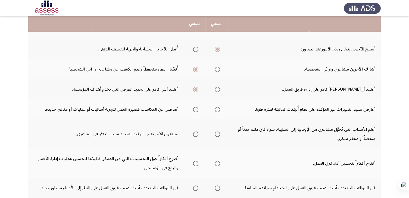
scroll to position [143, 0]
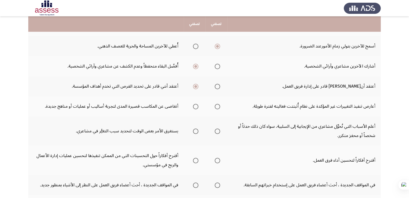
click at [196, 108] on span "Select an option" at bounding box center [195, 106] width 5 height 5
click at [196, 108] on input "Select an option" at bounding box center [195, 106] width 5 height 5
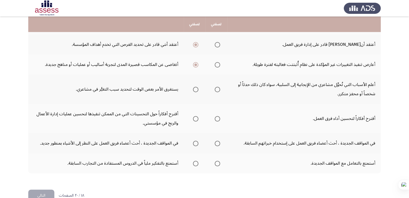
scroll to position [189, 0]
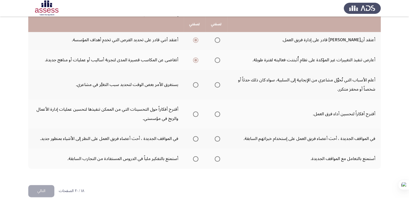
click at [217, 85] on span "Select an option" at bounding box center [217, 84] width 5 height 5
click at [217, 85] on input "Select an option" at bounding box center [217, 84] width 5 height 5
click at [195, 113] on span "Select an option" at bounding box center [195, 114] width 5 height 5
click at [195, 113] on input "Select an option" at bounding box center [195, 114] width 5 height 5
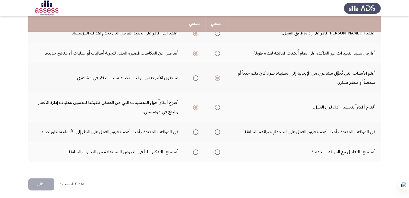
click at [197, 130] on span "Select an option" at bounding box center [195, 132] width 5 height 5
click at [197, 130] on input "Select an option" at bounding box center [195, 132] width 5 height 5
click at [217, 150] on span "Select an option" at bounding box center [217, 152] width 5 height 5
click at [217, 150] on input "Select an option" at bounding box center [217, 152] width 5 height 5
click at [45, 181] on button "التالي" at bounding box center [41, 185] width 26 height 12
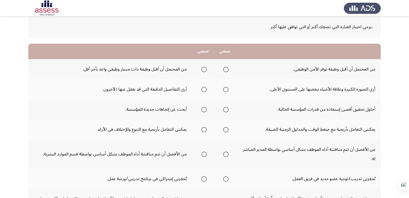
scroll to position [30, 0]
click at [203, 68] on span "Select an option" at bounding box center [203, 69] width 5 height 5
click at [203, 68] on input "Select an option" at bounding box center [203, 69] width 5 height 5
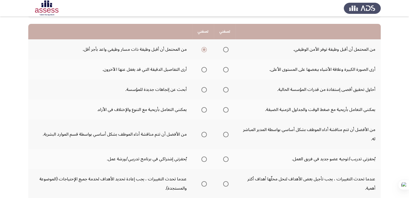
scroll to position [50, 0]
click at [226, 70] on span "Select an option" at bounding box center [225, 69] width 5 height 5
click at [226, 70] on input "Select an option" at bounding box center [225, 69] width 5 height 5
click at [223, 89] on span "Select an option" at bounding box center [225, 89] width 5 height 5
click at [223, 89] on input "Select an option" at bounding box center [225, 89] width 5 height 5
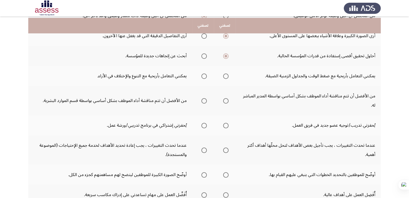
scroll to position [85, 0]
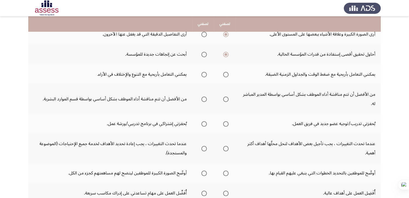
click at [202, 74] on span "Select an option" at bounding box center [203, 74] width 5 height 5
click at [202, 74] on input "Select an option" at bounding box center [203, 74] width 5 height 5
click at [226, 97] on span "Select an option" at bounding box center [225, 99] width 5 height 5
click at [226, 97] on input "Select an option" at bounding box center [225, 99] width 5 height 5
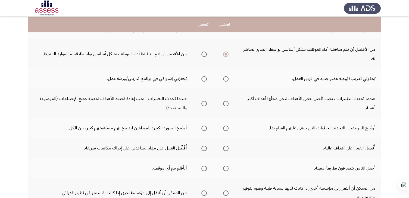
scroll to position [131, 0]
click at [223, 78] on span "Select an option" at bounding box center [225, 78] width 5 height 5
click at [223, 78] on input "Select an option" at bounding box center [225, 78] width 5 height 5
click at [224, 102] on span "Select an option" at bounding box center [225, 103] width 5 height 5
click at [224, 102] on input "Select an option" at bounding box center [225, 103] width 5 height 5
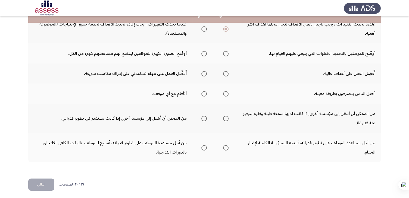
scroll to position [191, 0]
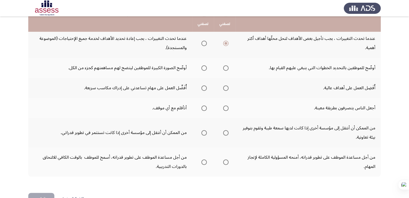
click at [204, 67] on span "Select an option" at bounding box center [203, 67] width 5 height 5
click at [204, 67] on input "Select an option" at bounding box center [203, 67] width 5 height 5
click at [223, 87] on span "Select an option" at bounding box center [225, 88] width 5 height 5
click at [223, 87] on input "Select an option" at bounding box center [225, 88] width 5 height 5
click at [203, 106] on span "Select an option" at bounding box center [203, 108] width 5 height 5
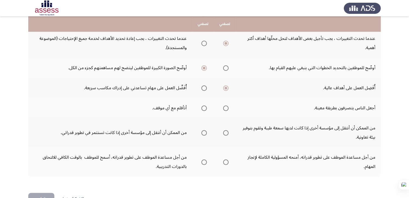
click at [203, 106] on input "Select an option" at bounding box center [203, 108] width 5 height 5
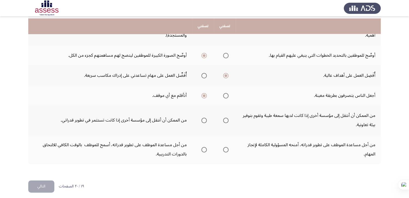
scroll to position [205, 0]
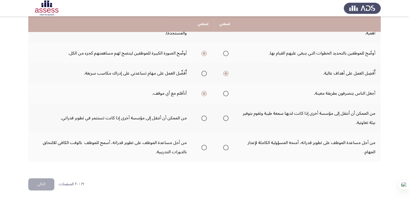
click at [227, 117] on span "Select an option" at bounding box center [225, 118] width 5 height 5
click at [227, 117] on input "Select an option" at bounding box center [225, 118] width 5 height 5
click at [225, 146] on span "Select an option" at bounding box center [225, 147] width 5 height 5
click at [225, 146] on input "Select an option" at bounding box center [225, 147] width 5 height 5
click at [38, 180] on button "التالي" at bounding box center [41, 185] width 26 height 12
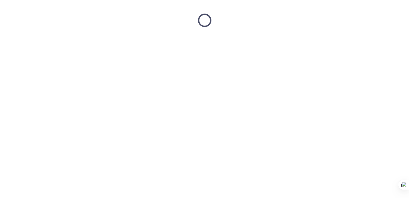
scroll to position [0, 0]
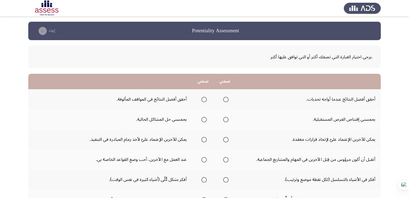
click at [225, 98] on span "Select an option" at bounding box center [225, 99] width 5 height 5
click at [225, 98] on input "Select an option" at bounding box center [225, 99] width 5 height 5
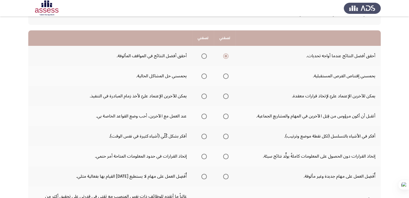
scroll to position [46, 0]
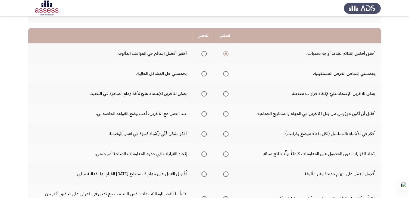
click at [223, 73] on span "Select an option" at bounding box center [225, 73] width 5 height 5
click at [223, 73] on input "Select an option" at bounding box center [225, 73] width 5 height 5
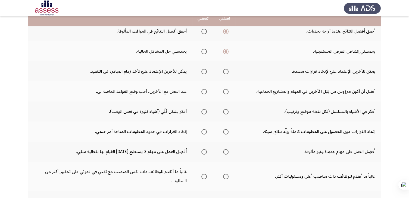
scroll to position [68, 0]
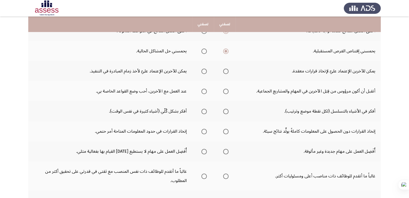
click at [226, 73] on span "Select an option" at bounding box center [225, 71] width 5 height 5
click at [226, 73] on input "Select an option" at bounding box center [225, 71] width 5 height 5
click at [226, 91] on span "Select an option" at bounding box center [225, 91] width 5 height 5
click at [226, 91] on input "Select an option" at bounding box center [225, 91] width 5 height 5
click at [202, 111] on span "Select an option" at bounding box center [203, 111] width 5 height 5
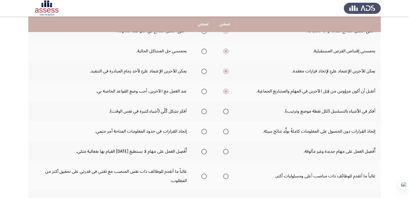
click at [202, 111] on input "Select an option" at bounding box center [203, 111] width 5 height 5
click at [205, 131] on span "Select an option" at bounding box center [203, 131] width 5 height 5
click at [205, 131] on input "Select an option" at bounding box center [203, 131] width 5 height 5
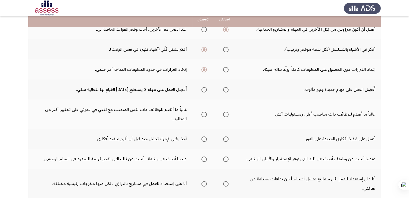
scroll to position [131, 0]
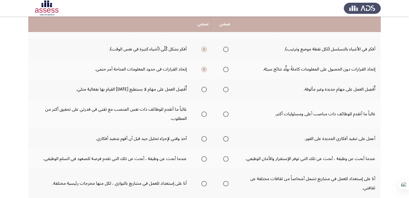
click at [226, 89] on span "Select an option" at bounding box center [225, 89] width 5 height 5
click at [226, 89] on input "Select an option" at bounding box center [225, 89] width 5 height 5
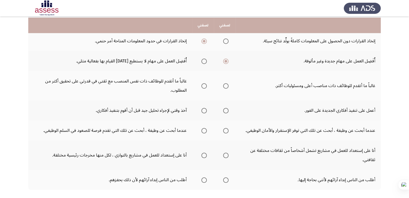
scroll to position [161, 0]
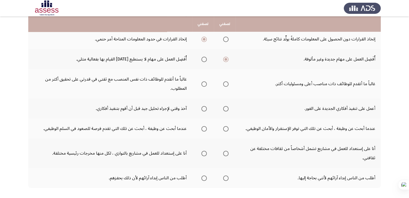
click at [205, 84] on span "Select an option" at bounding box center [203, 84] width 5 height 5
click at [205, 84] on input "Select an option" at bounding box center [203, 84] width 5 height 5
click at [225, 107] on span "Select an option" at bounding box center [225, 108] width 5 height 5
click at [225, 107] on input "Select an option" at bounding box center [225, 108] width 5 height 5
click at [205, 129] on span "Select an option" at bounding box center [203, 128] width 5 height 5
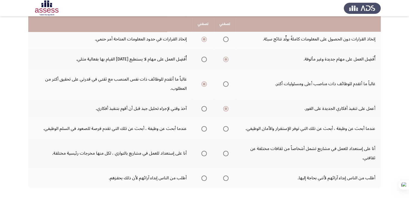
click at [205, 129] on input "Select an option" at bounding box center [203, 128] width 5 height 5
click at [224, 129] on span "Select an option" at bounding box center [225, 128] width 5 height 5
click at [224, 129] on input "Select an option" at bounding box center [225, 128] width 5 height 5
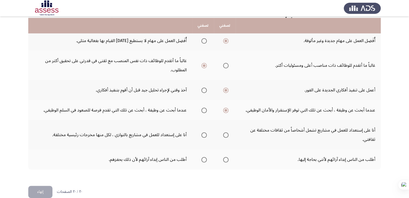
scroll to position [181, 0]
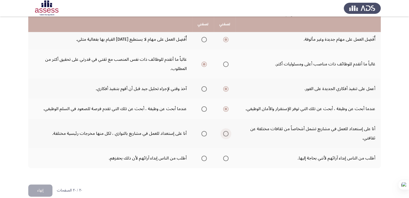
click at [225, 134] on span "Select an option" at bounding box center [225, 133] width 5 height 5
click at [225, 134] on input "Select an option" at bounding box center [225, 133] width 5 height 5
click at [204, 158] on span "Select an option" at bounding box center [203, 158] width 5 height 5
click at [204, 158] on input "Select an option" at bounding box center [203, 158] width 5 height 5
click at [40, 187] on button "إنهاء" at bounding box center [40, 191] width 24 height 12
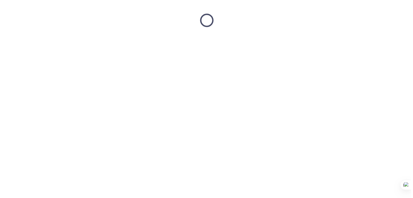
scroll to position [0, 0]
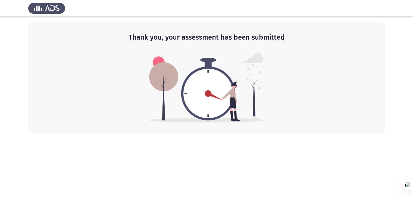
click at [128, 51] on div "Thank you, your assessment has been submitted" at bounding box center [206, 78] width 357 height 112
